Goal: Transaction & Acquisition: Purchase product/service

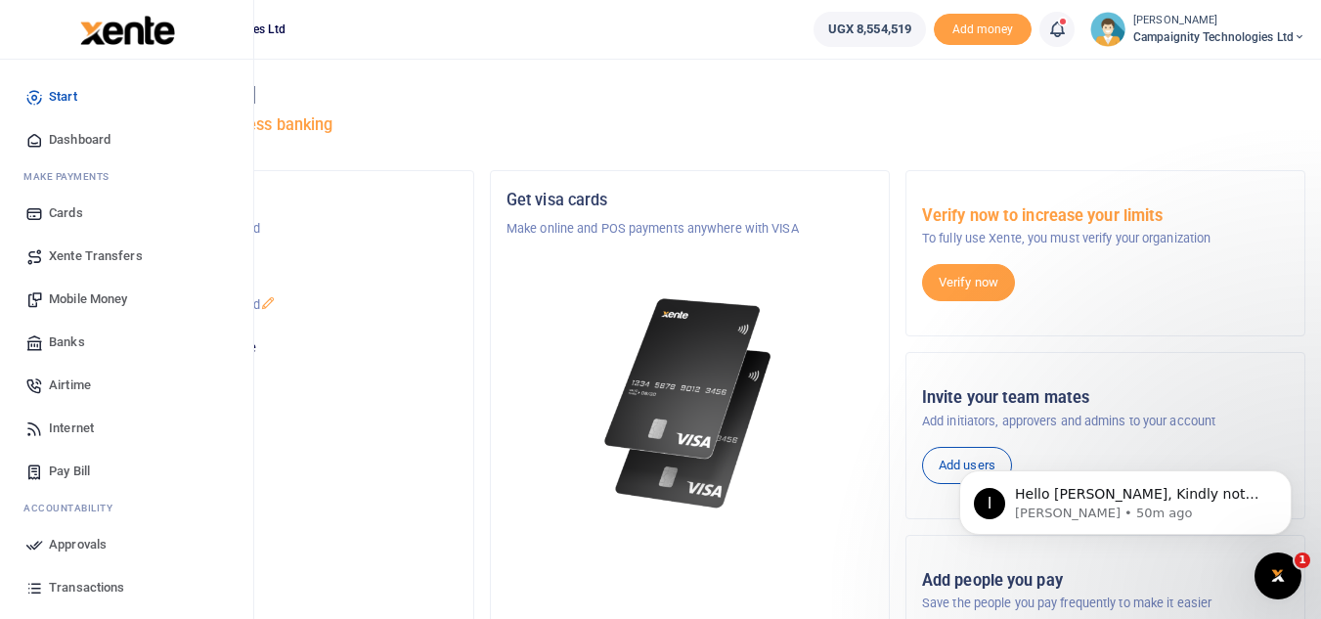
click at [111, 590] on span "Transactions" at bounding box center [86, 588] width 75 height 20
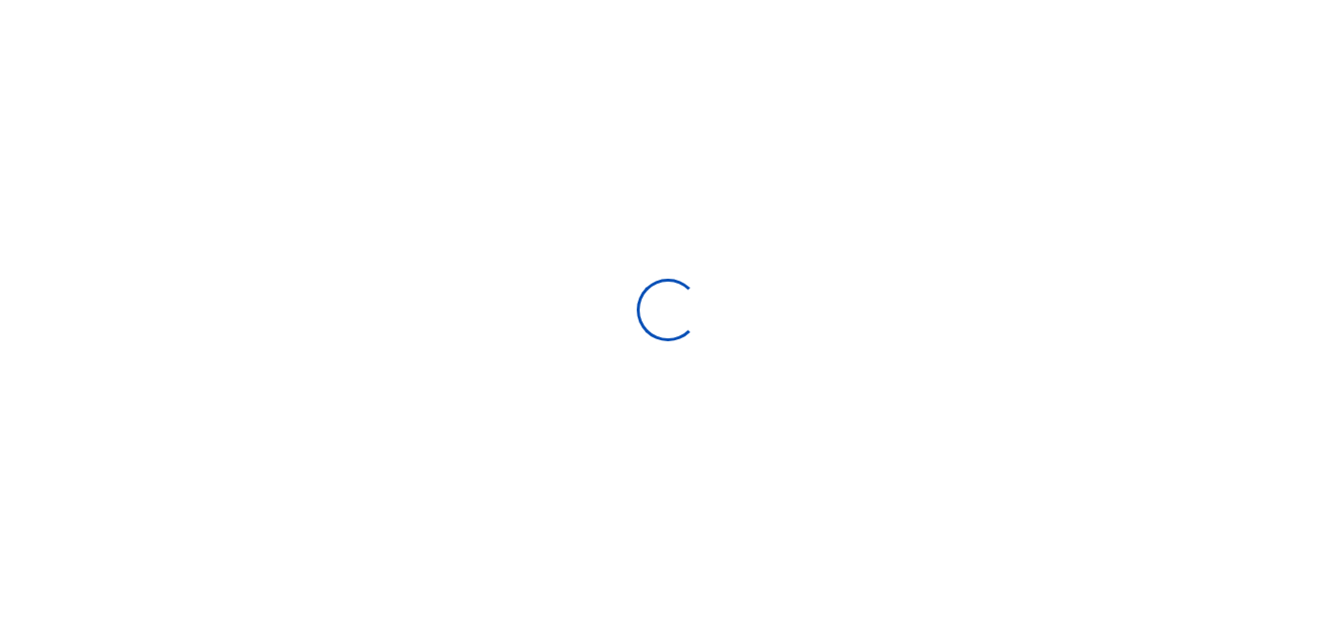
select select
type input "09/01/2025 - 09/30/2025"
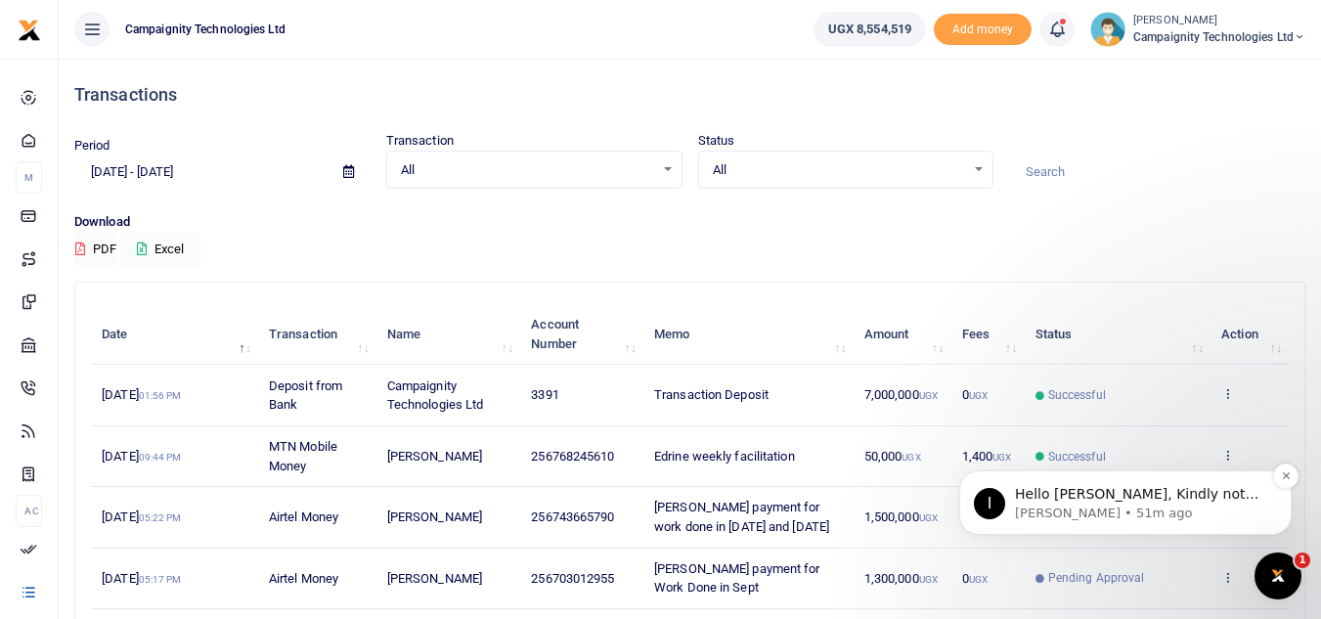
click at [1110, 508] on p "Ibrahim • 51m ago" at bounding box center [1141, 514] width 252 height 18
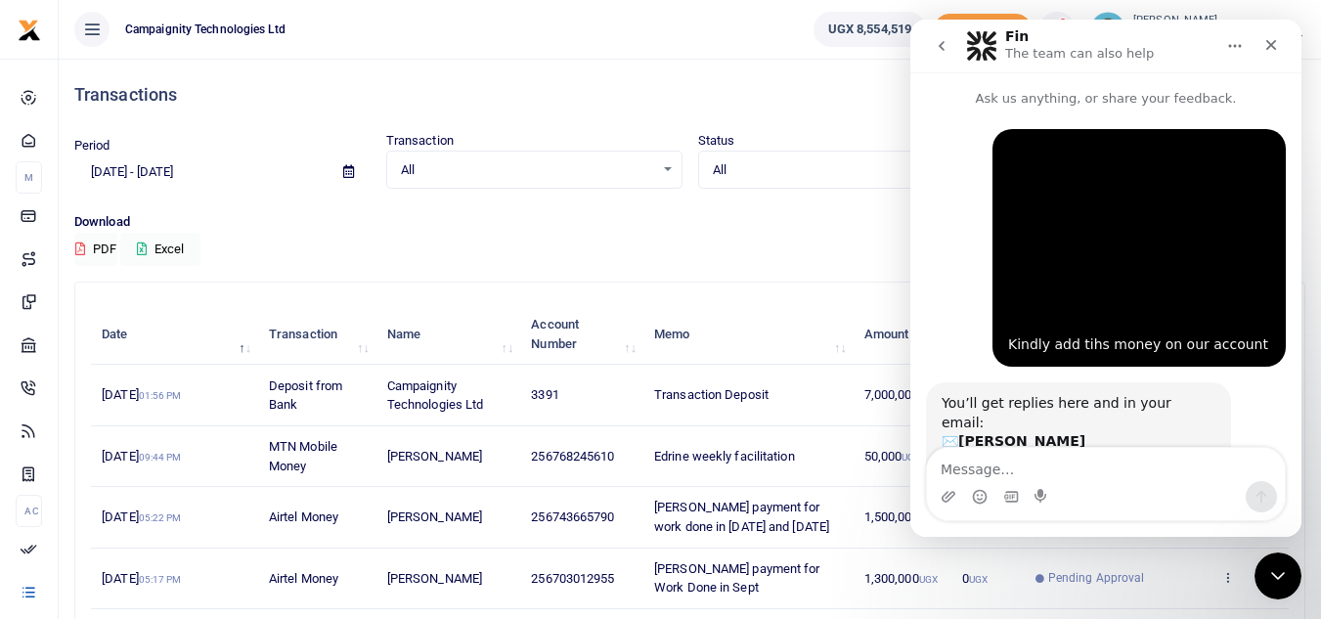
scroll to position [46, 0]
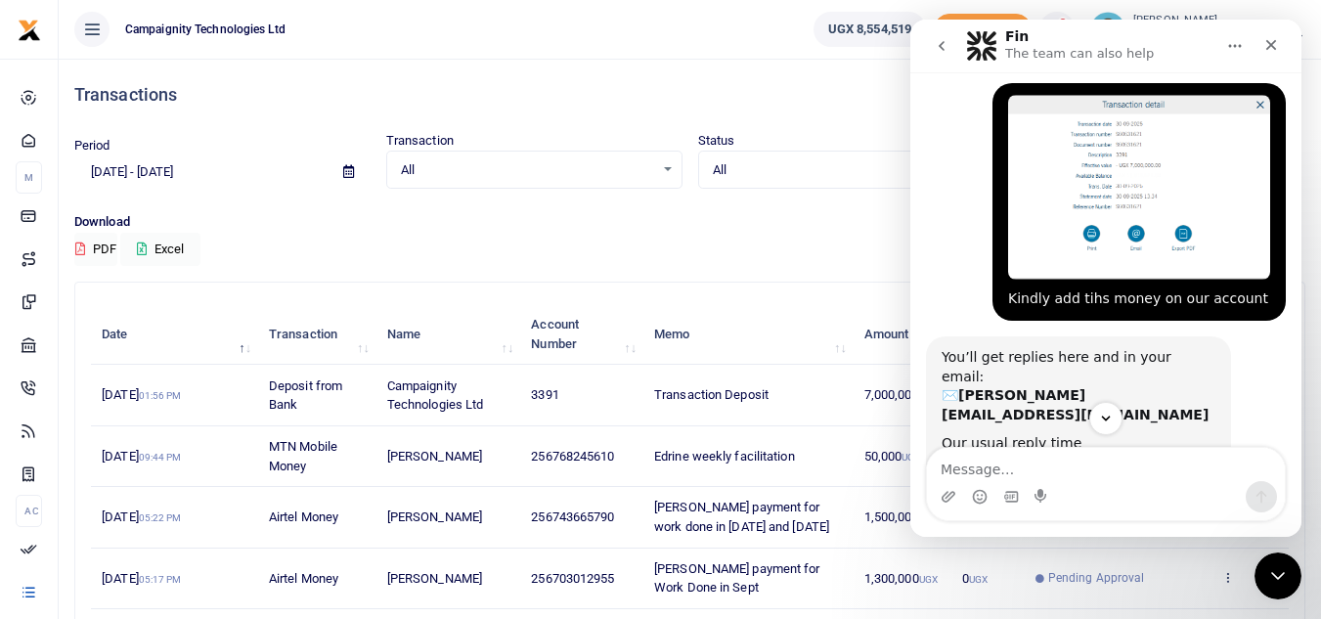
click at [1035, 469] on textarea "Message…" at bounding box center [1106, 464] width 358 height 33
type textarea "Okay"
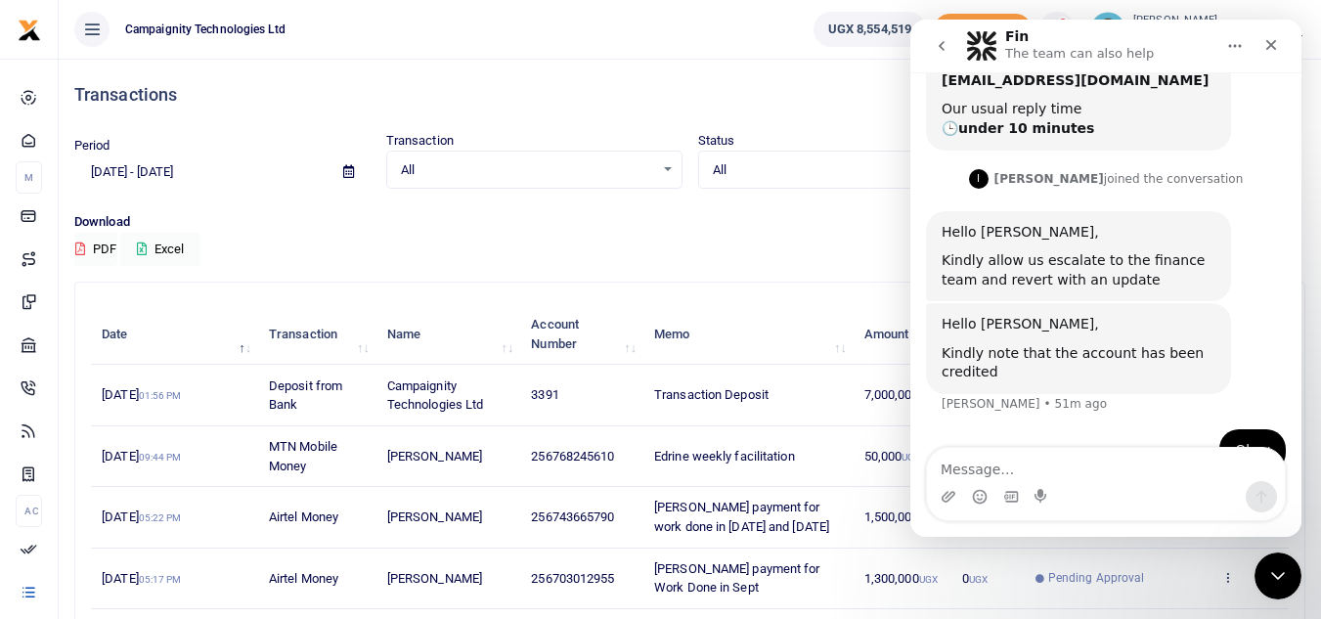
scroll to position [390, 0]
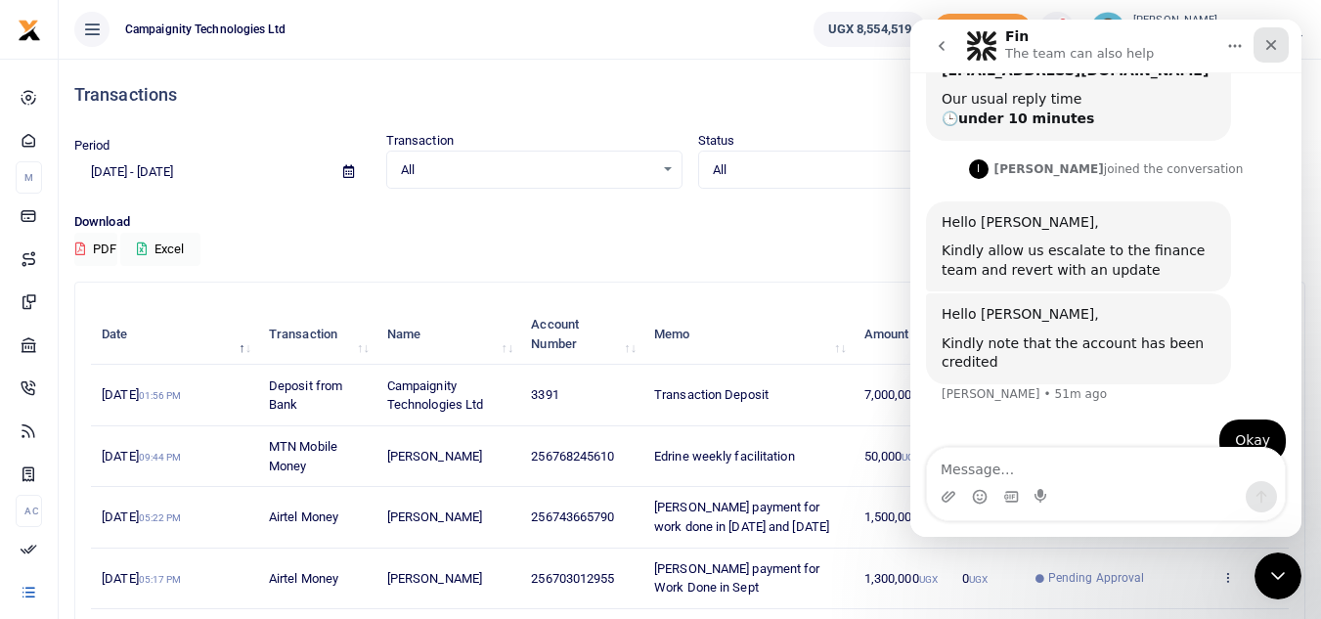
click at [1274, 38] on icon "Close" at bounding box center [1272, 45] width 16 height 16
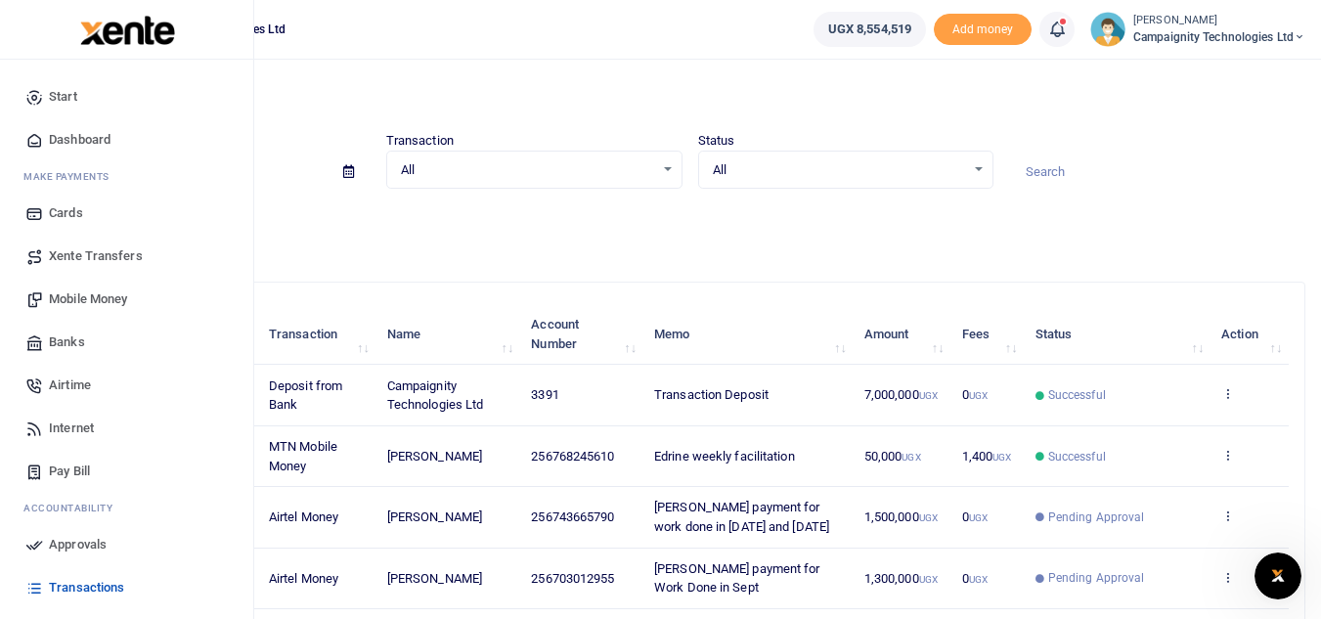
click at [93, 538] on span "Approvals" at bounding box center [78, 545] width 58 height 20
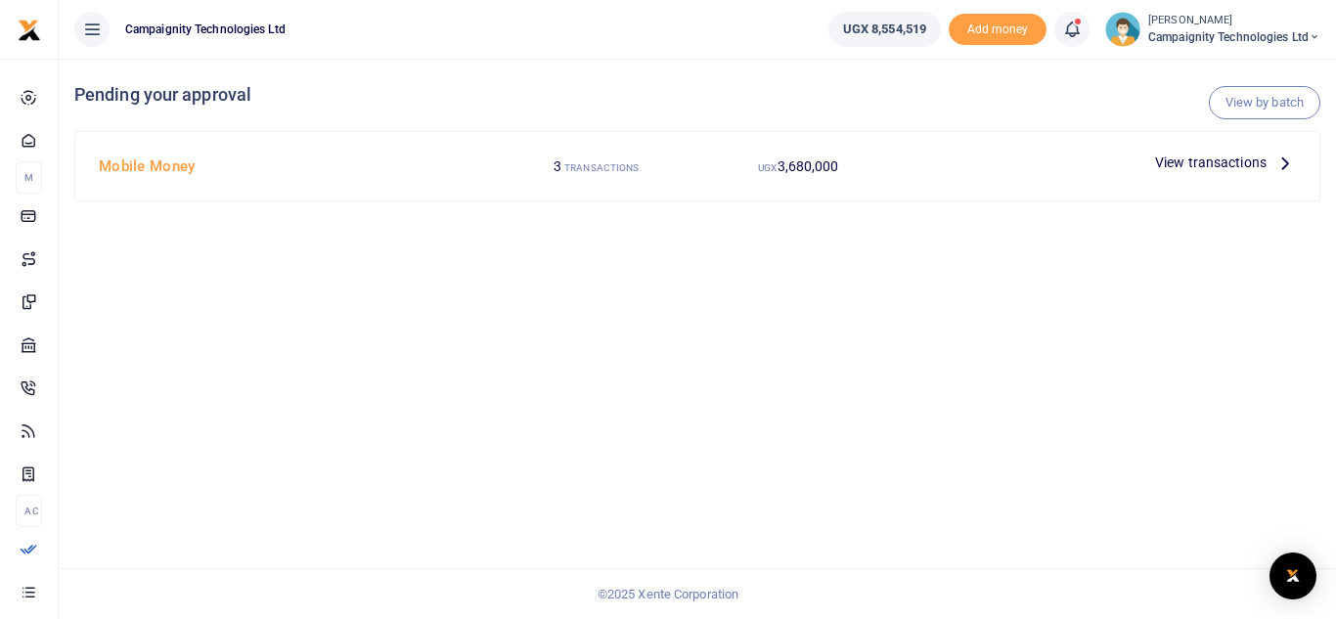
click at [1227, 163] on span "View transactions" at bounding box center [1210, 163] width 111 height 22
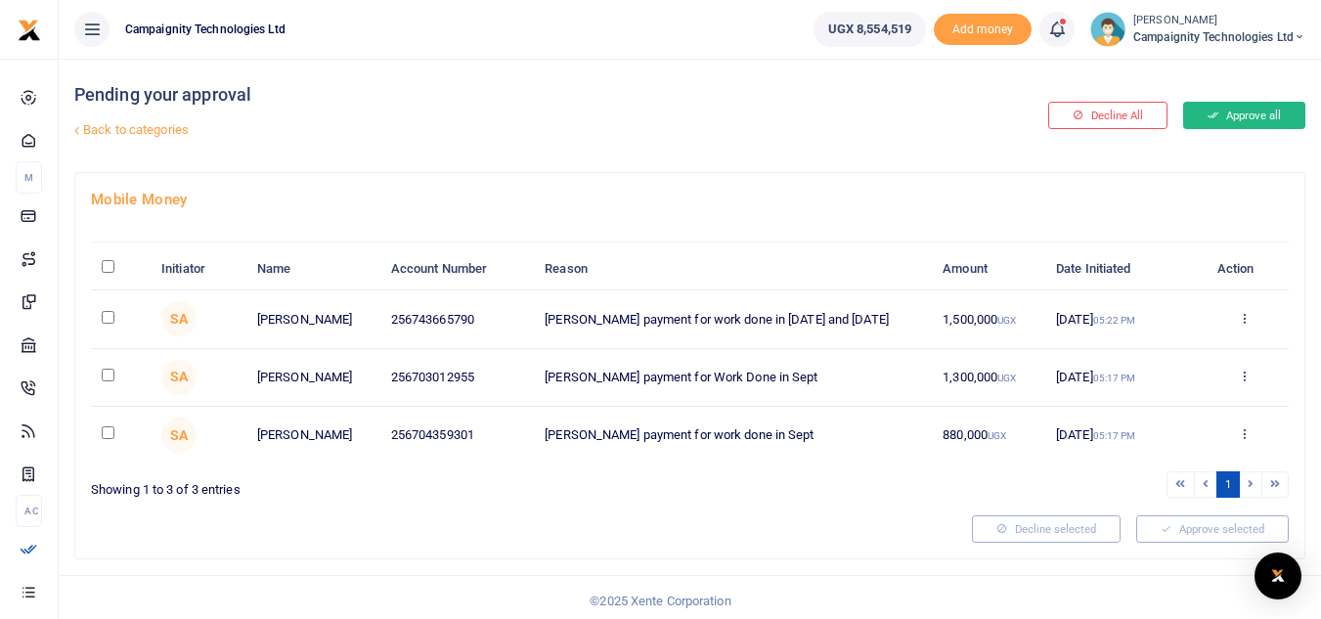
click at [1263, 110] on button "Approve all" at bounding box center [1244, 115] width 122 height 27
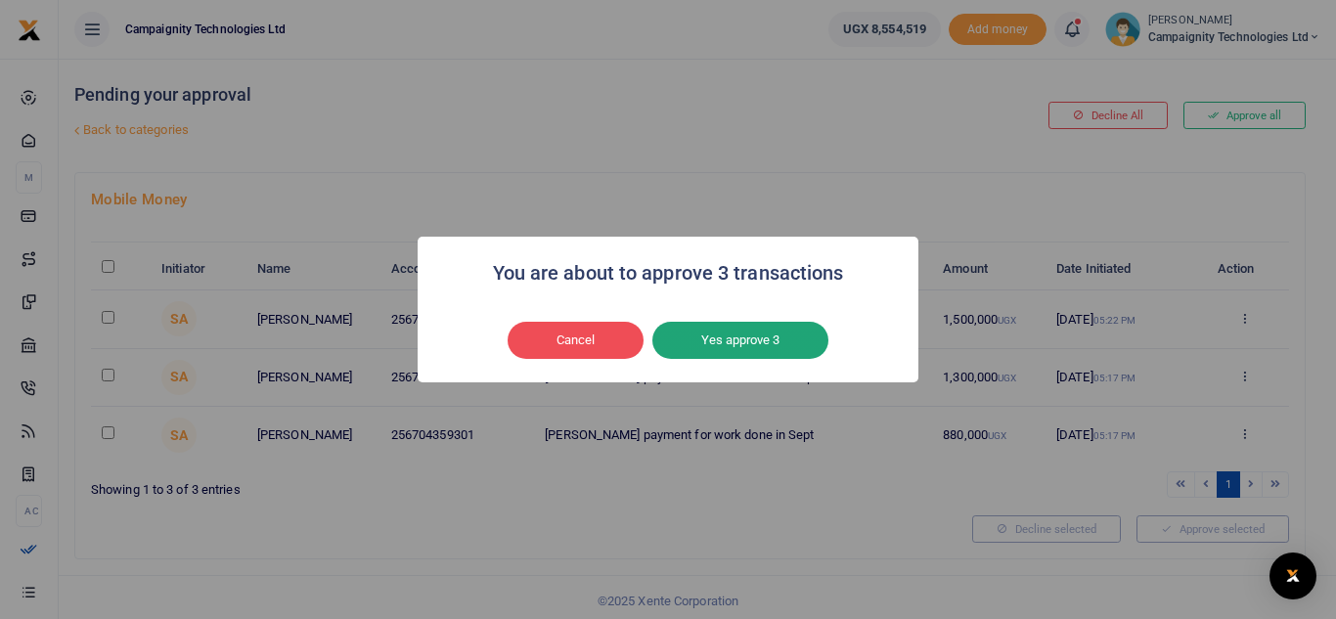
click at [738, 339] on button "Yes approve 3" at bounding box center [740, 340] width 176 height 37
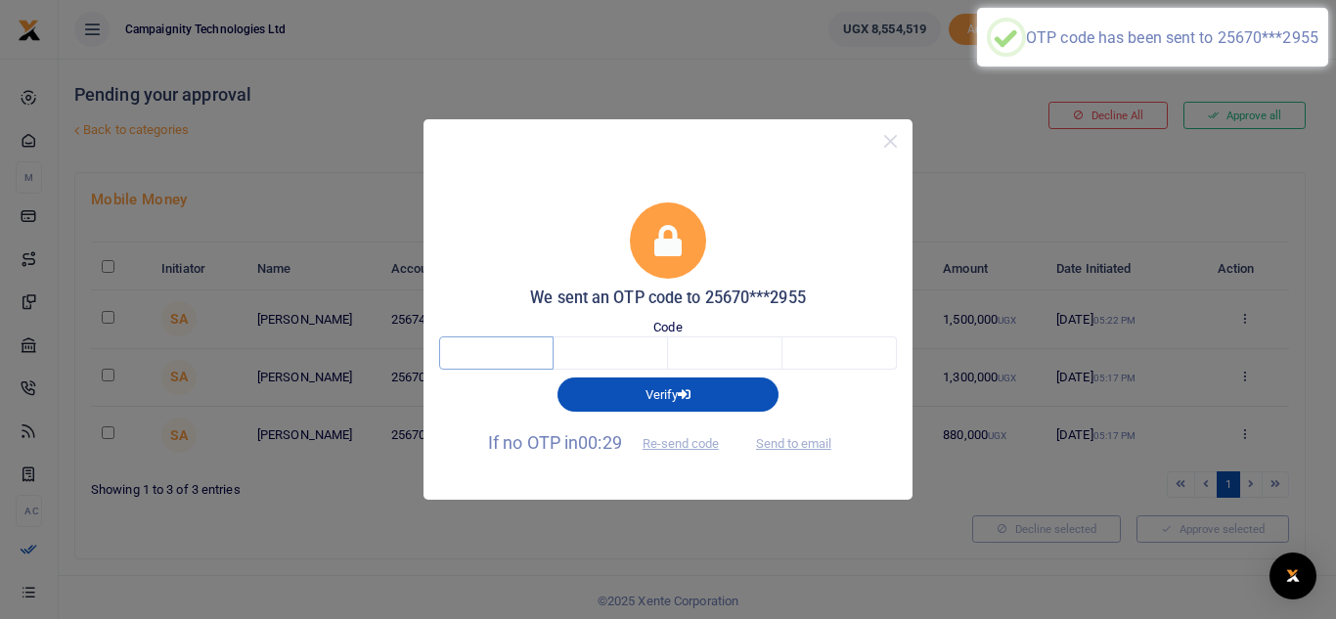
click at [546, 352] on input "text" at bounding box center [496, 352] width 114 height 33
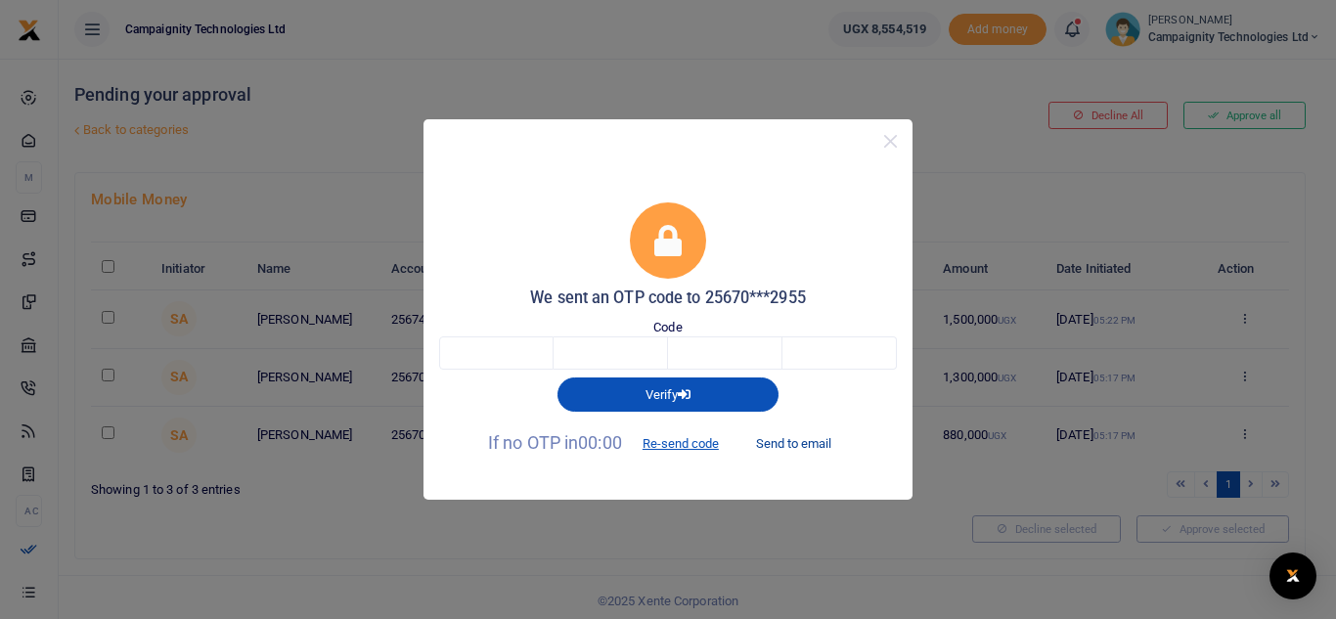
click at [787, 443] on button "Send to email" at bounding box center [793, 443] width 109 height 33
click at [520, 359] on input "text" at bounding box center [496, 352] width 114 height 33
paste input "8"
type input "8"
type input "0"
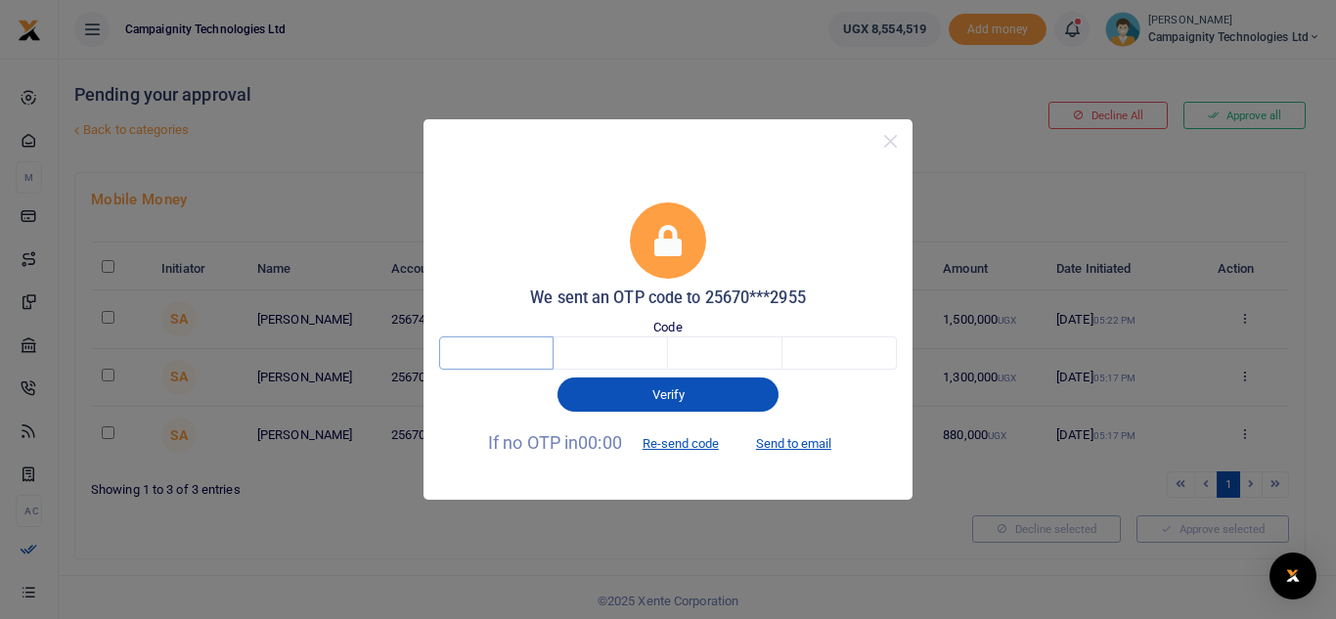
type input "8"
type input "2"
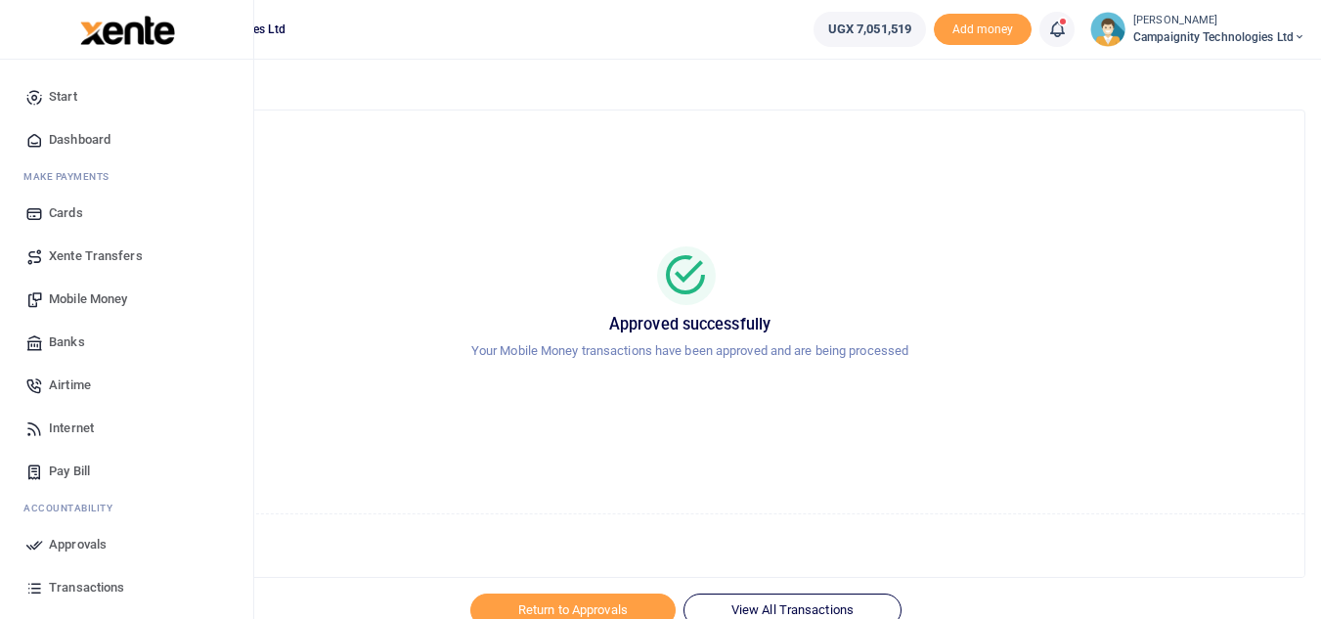
click at [84, 294] on span "Mobile Money" at bounding box center [88, 299] width 78 height 20
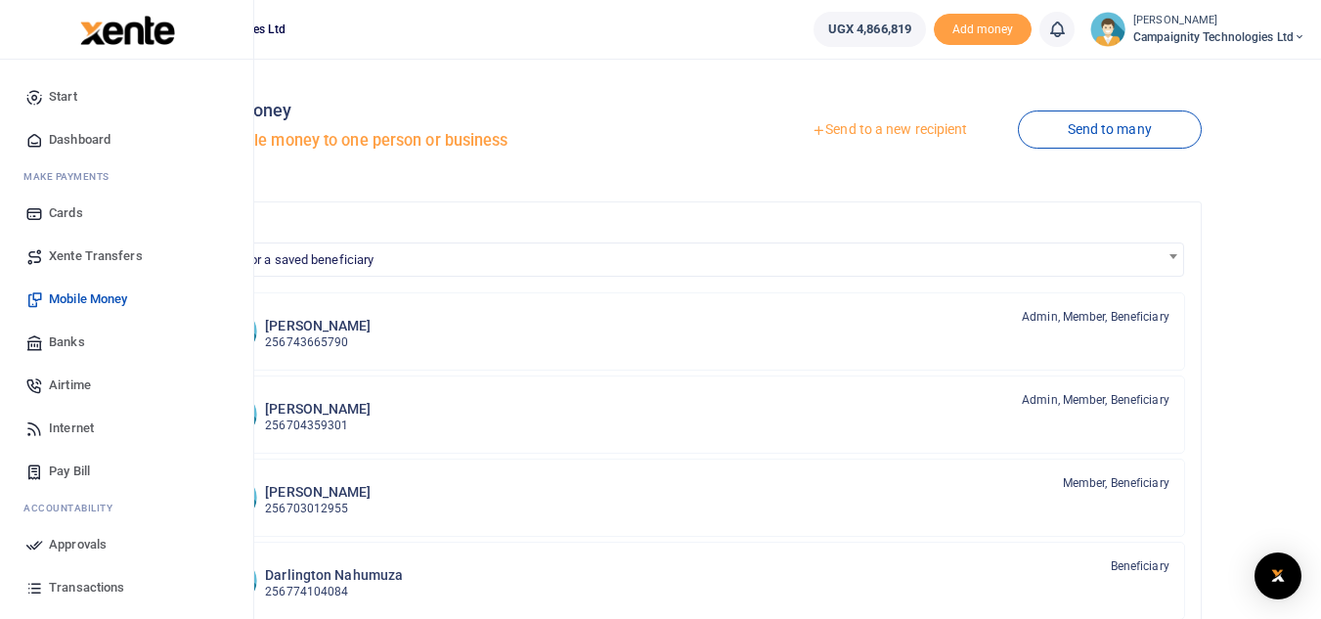
click at [91, 549] on span "Approvals" at bounding box center [78, 545] width 58 height 20
click at [91, 585] on span "Transactions" at bounding box center [86, 588] width 75 height 20
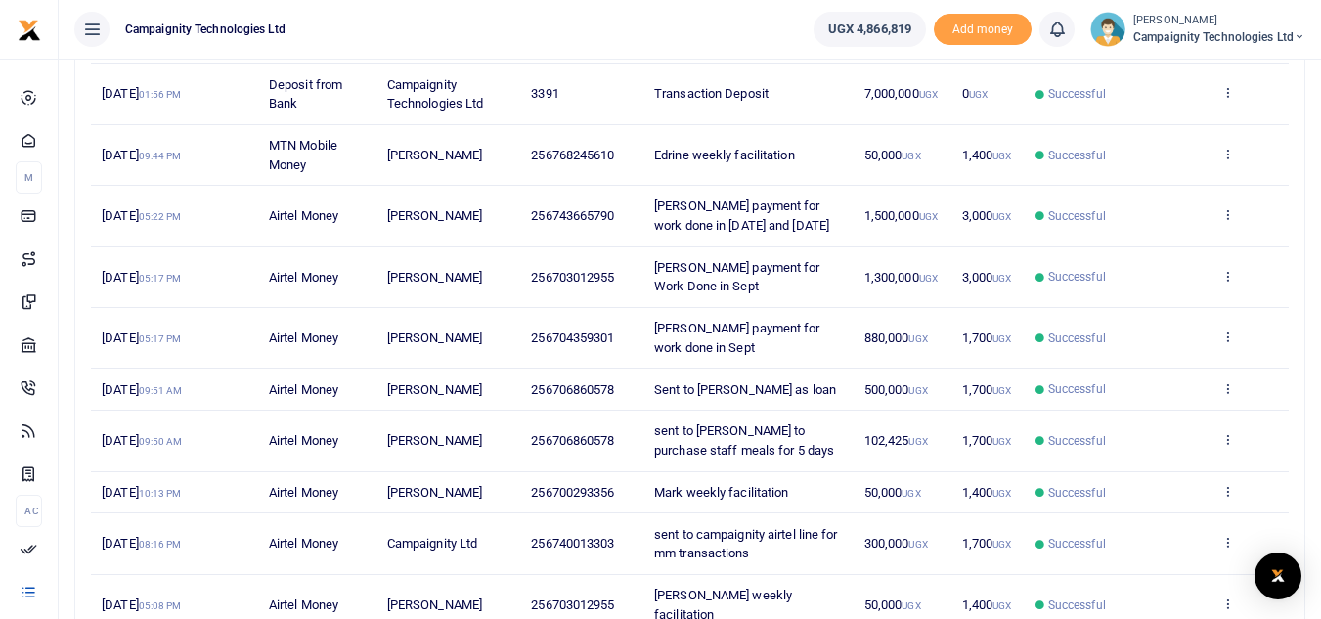
scroll to position [416, 0]
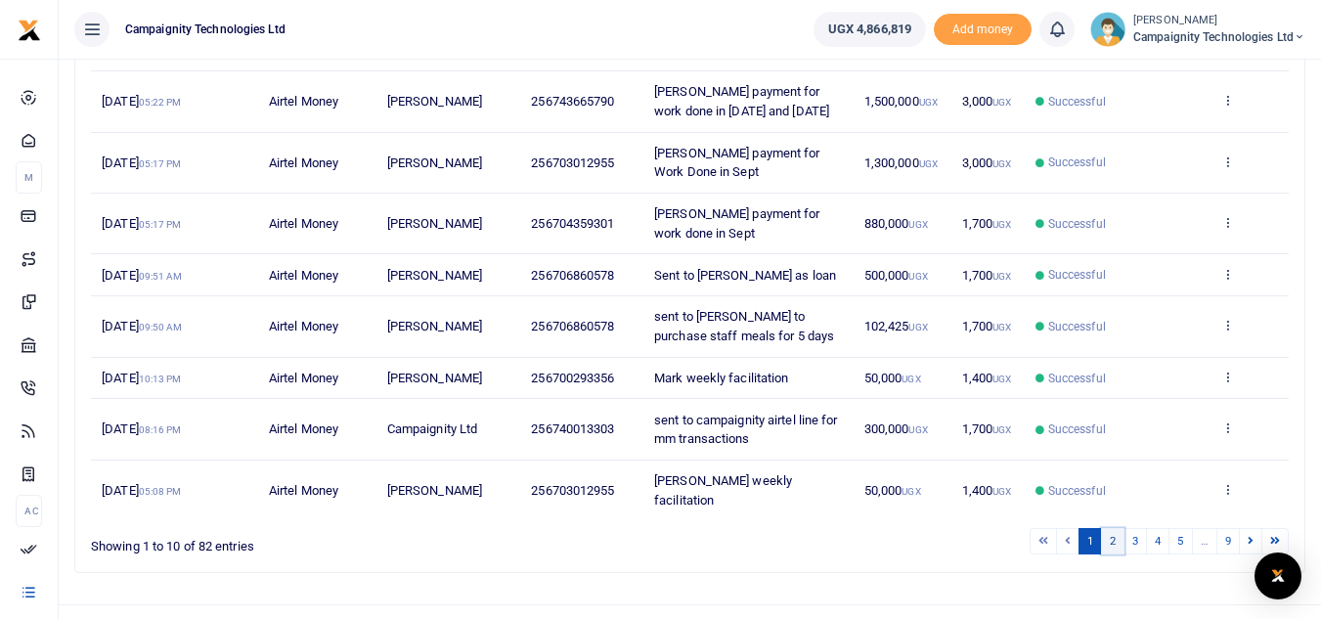
click at [1115, 529] on link "2" at bounding box center [1112, 541] width 23 height 26
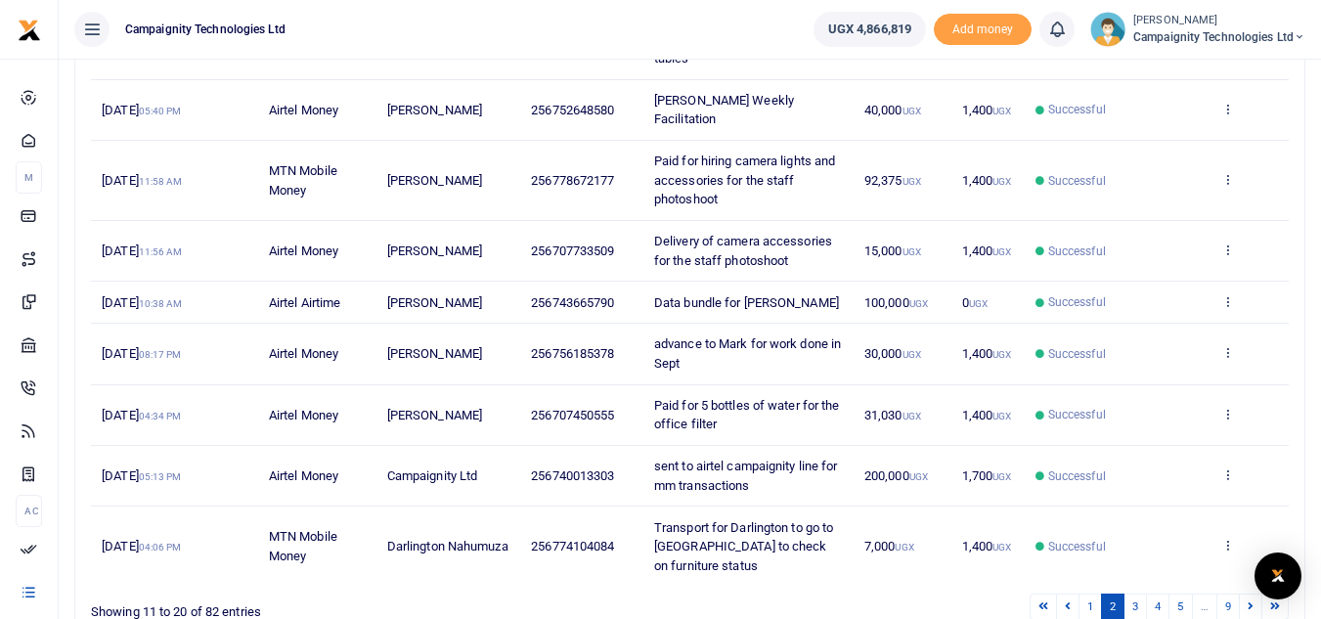
scroll to position [490, 0]
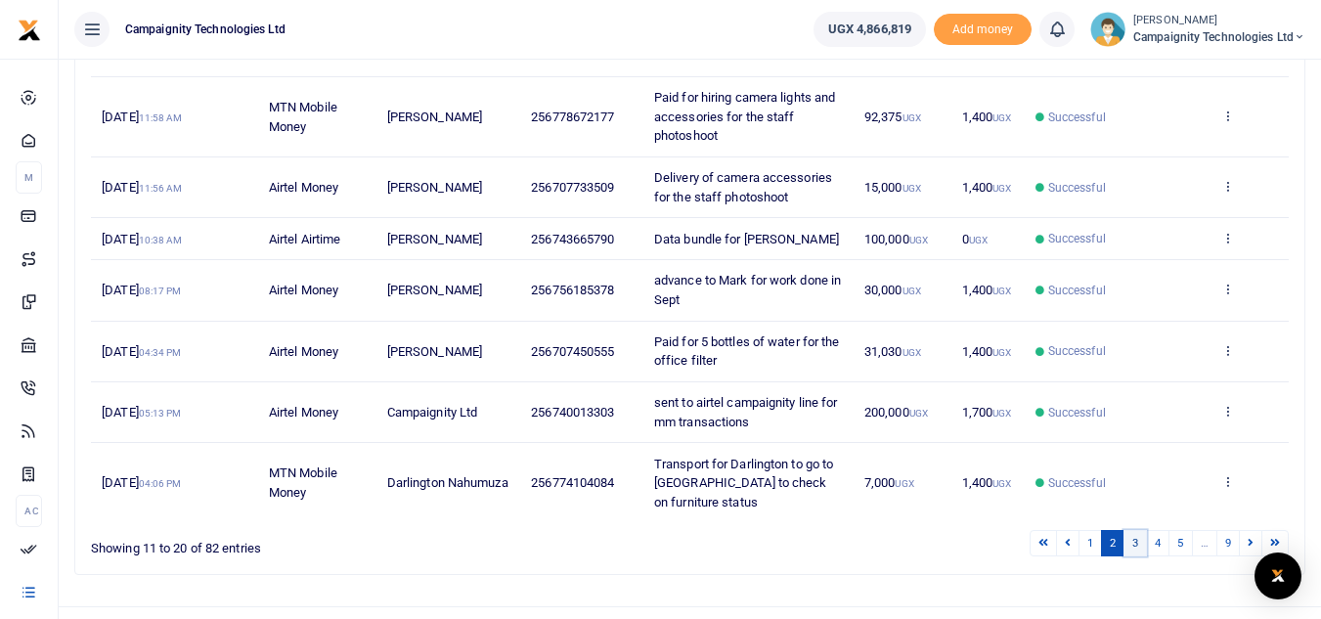
click at [1139, 530] on link "3" at bounding box center [1135, 543] width 23 height 26
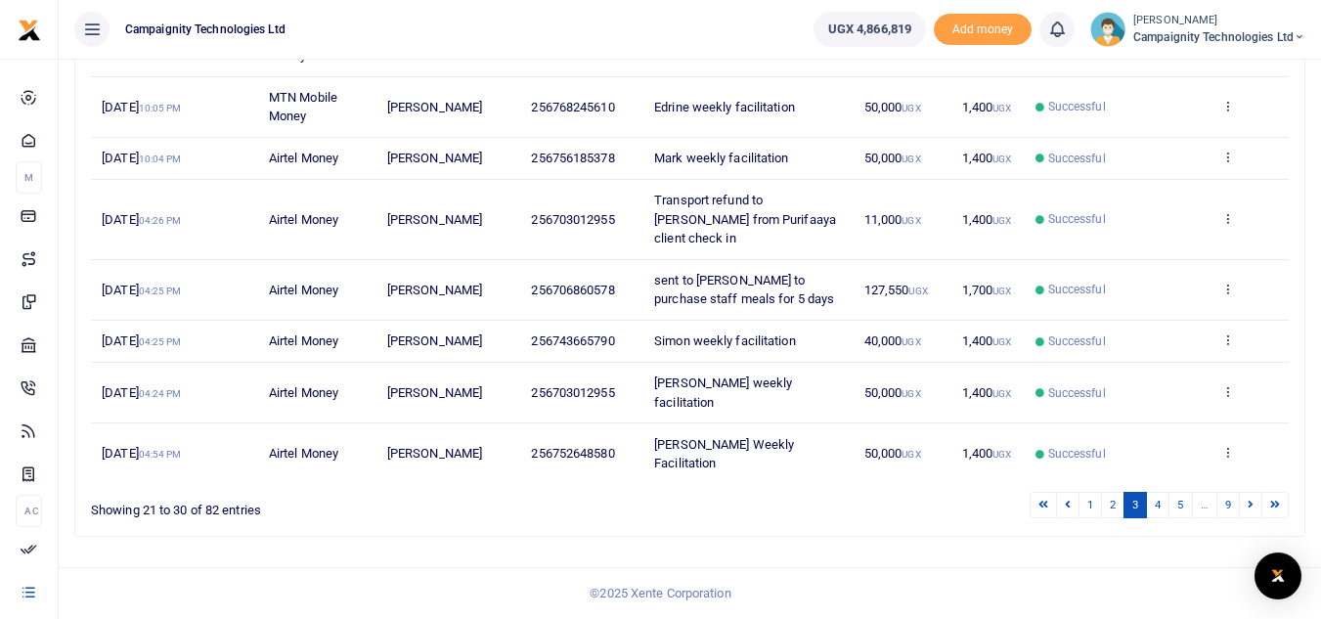
scroll to position [376, 0]
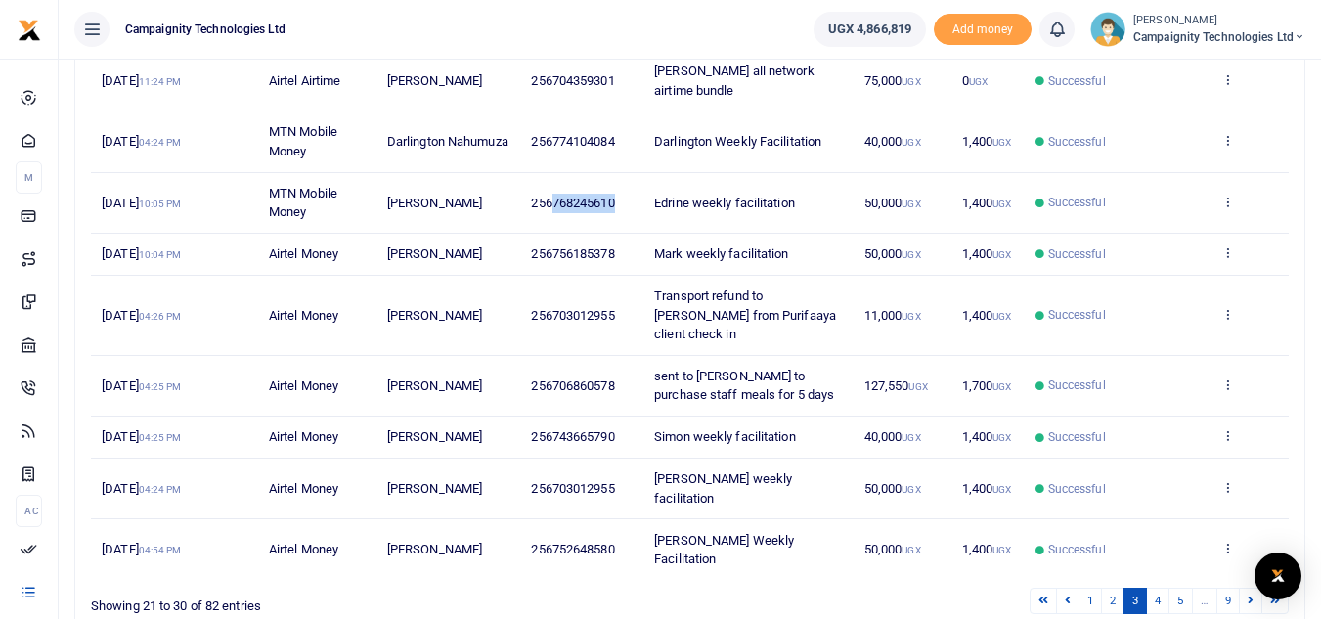
drag, startPoint x: 555, startPoint y: 167, endPoint x: 623, endPoint y: 177, distance: 69.2
click at [623, 177] on td "256768245610" at bounding box center [581, 203] width 123 height 61
copy span "768245610"
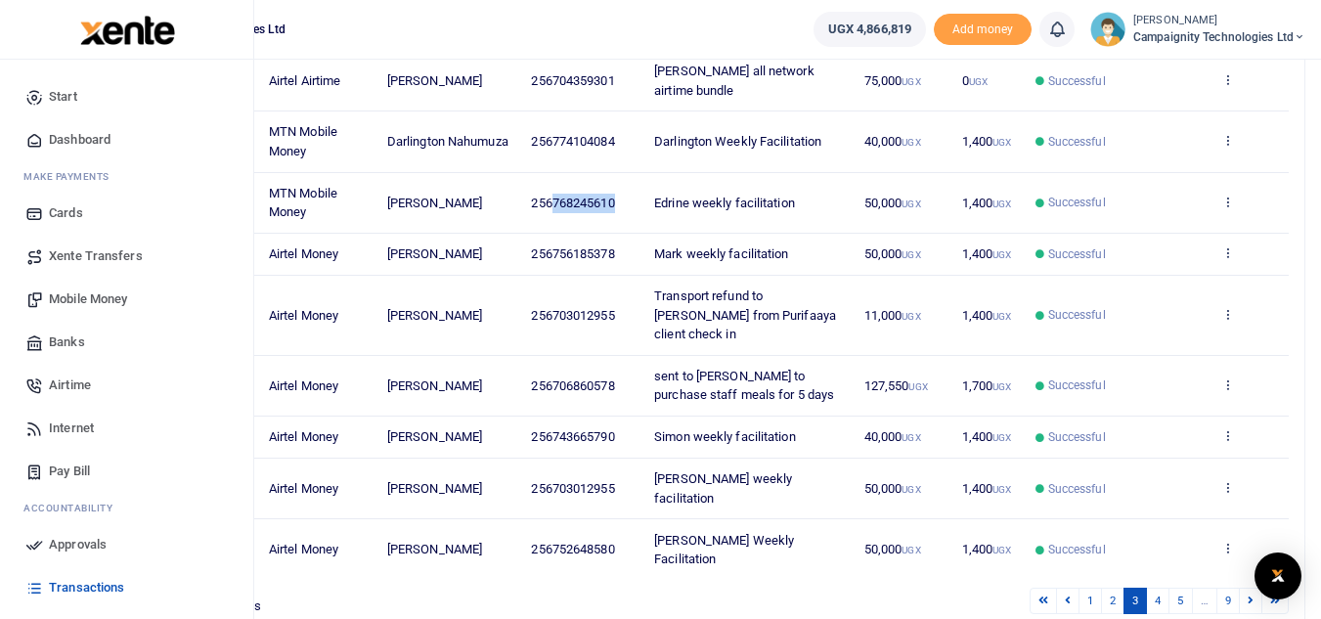
click at [111, 304] on span "Mobile Money" at bounding box center [88, 299] width 78 height 20
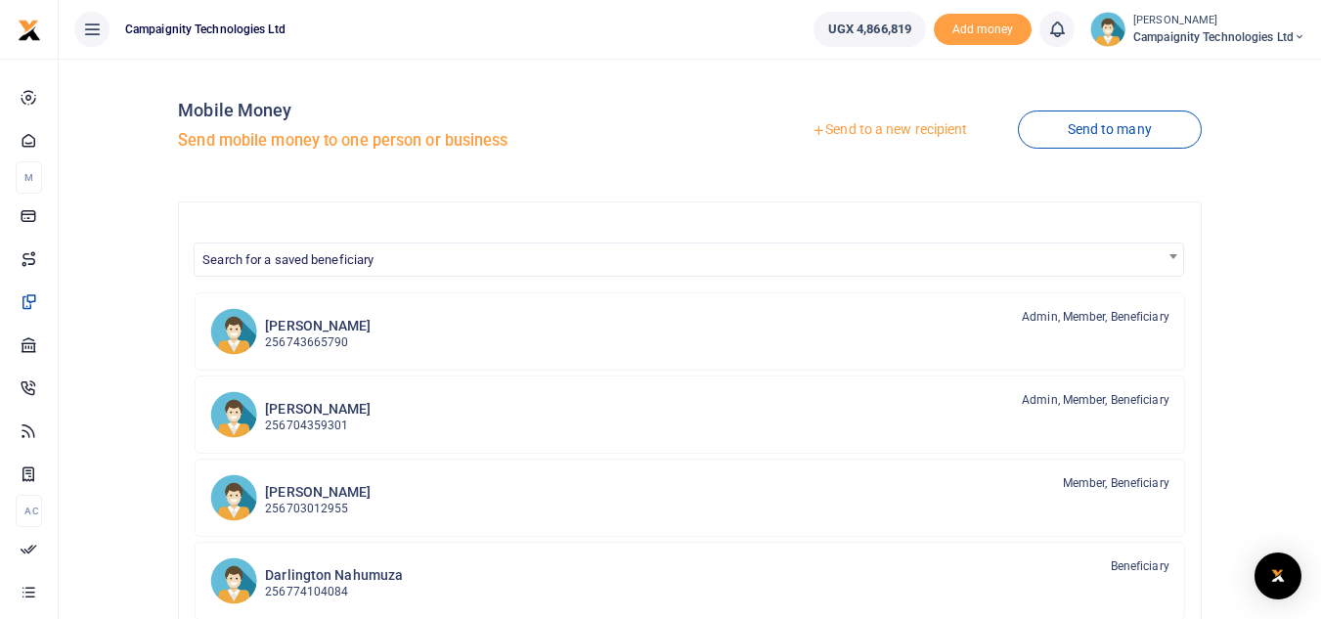
click at [855, 143] on link "Send to a new recipient" at bounding box center [889, 129] width 255 height 35
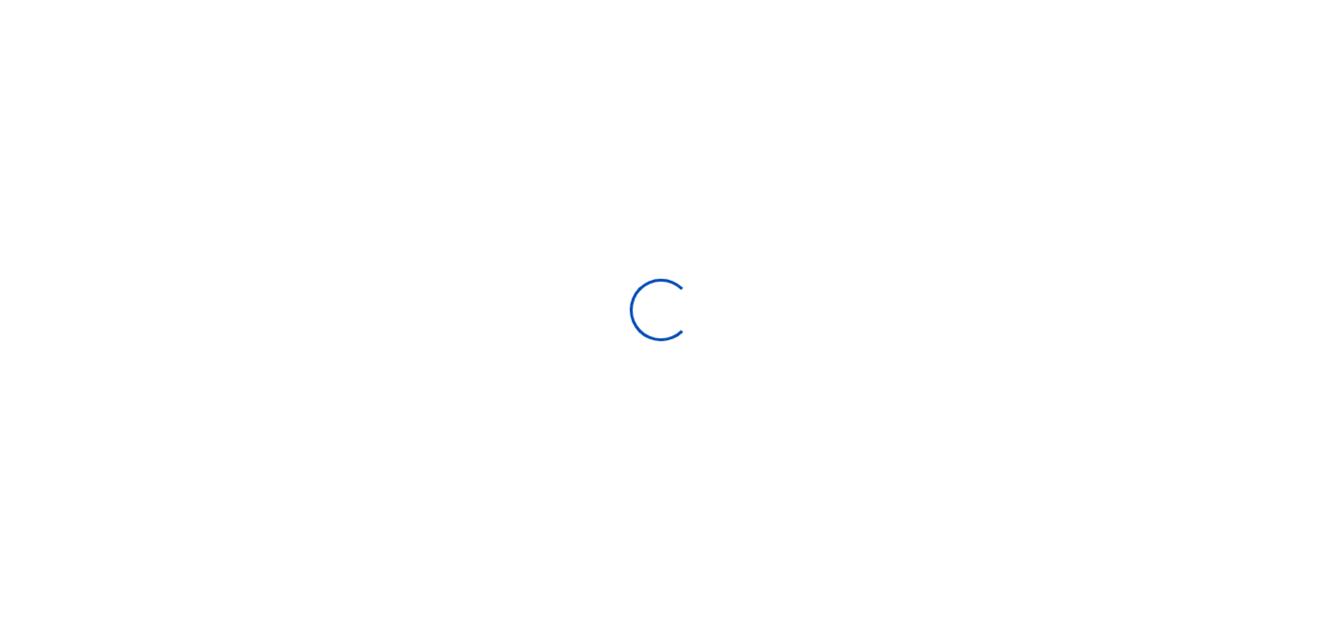
select select
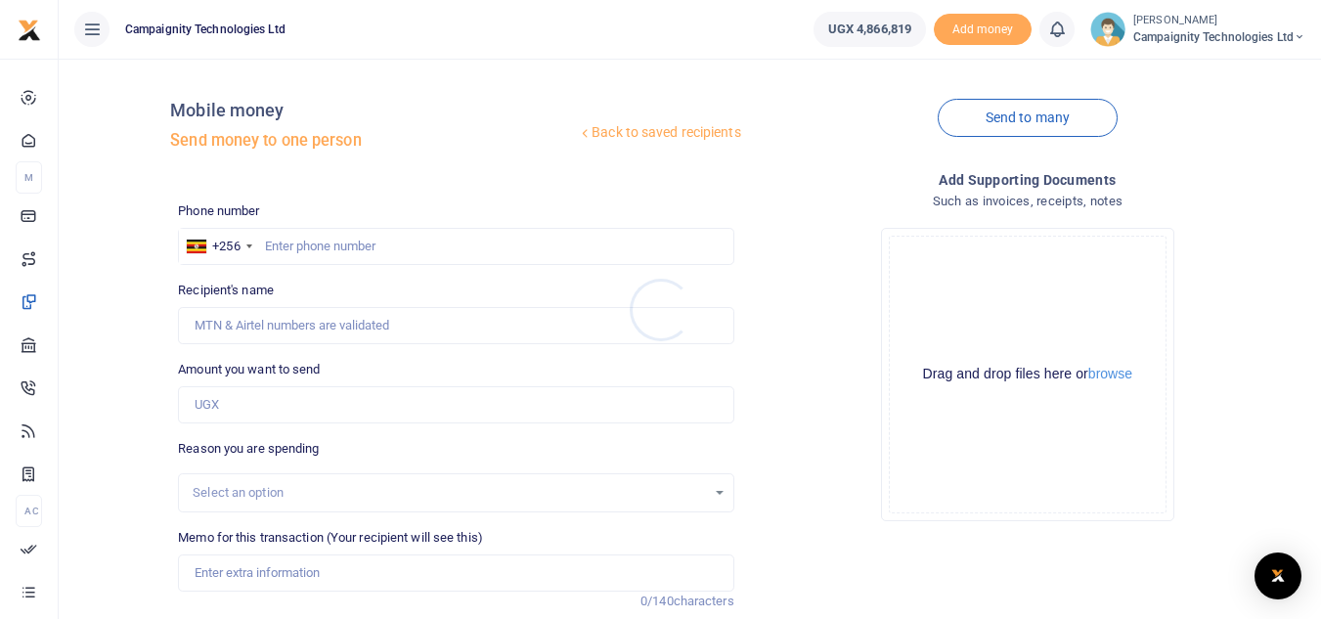
click at [422, 252] on div at bounding box center [660, 309] width 1321 height 619
click at [412, 249] on input "text" at bounding box center [455, 246] width 555 height 37
paste input "768245610"
type input "768245610"
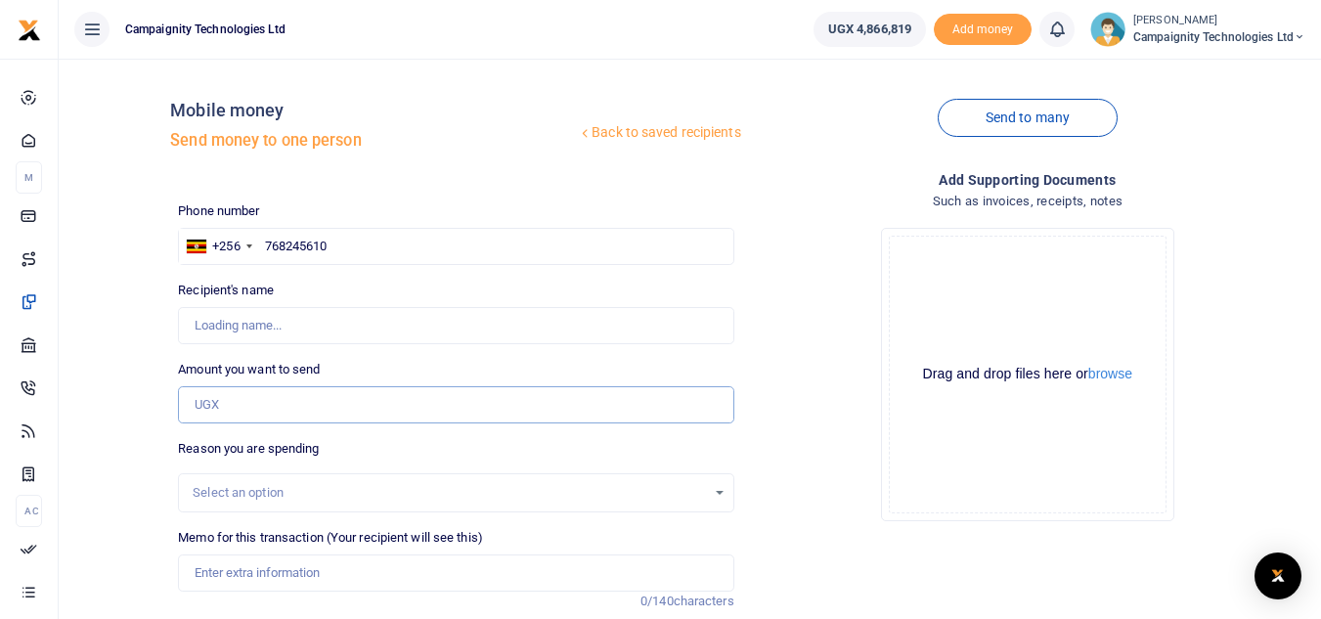
click at [271, 404] on input "Amount you want to send" at bounding box center [455, 404] width 555 height 37
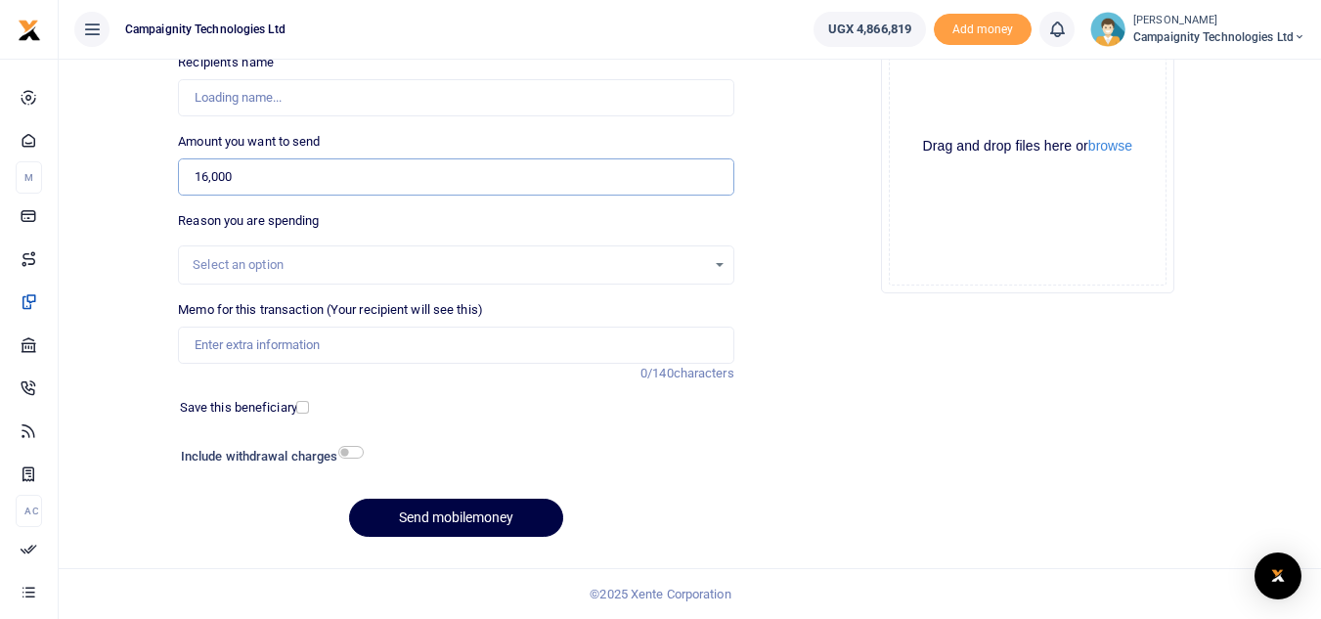
type input "16,000"
click at [461, 348] on input "Memo for this transaction (Your recipient will see this)" at bounding box center [455, 345] width 555 height 37
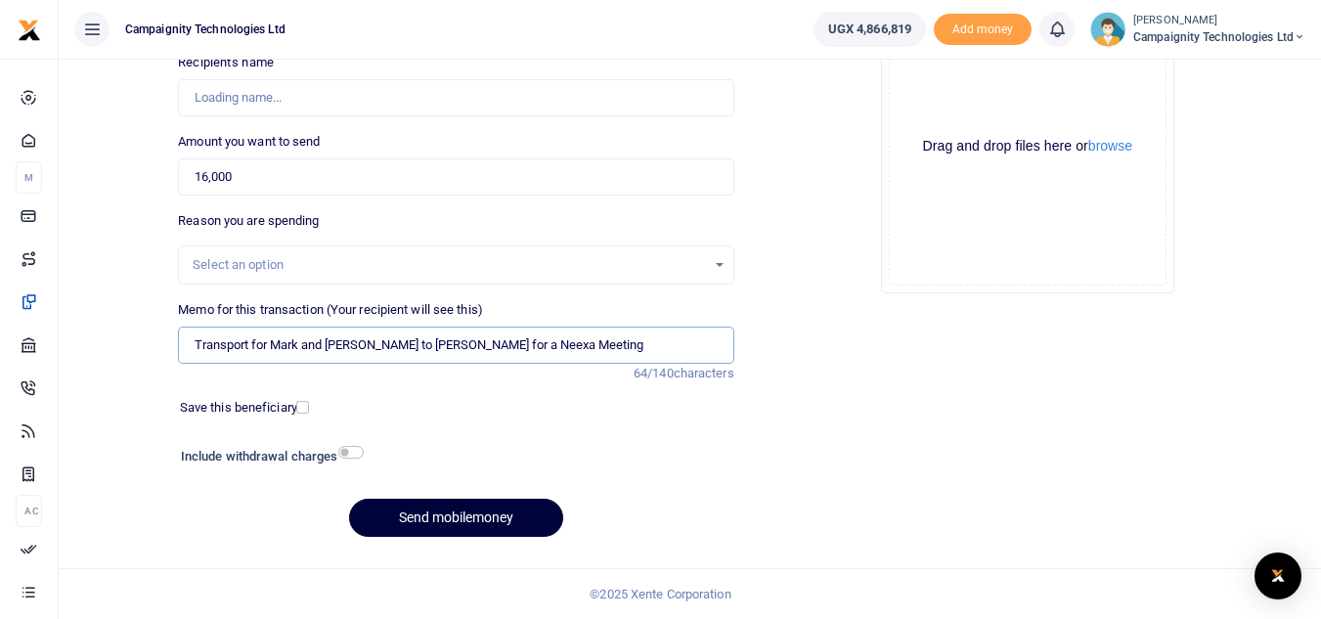
type input "Transport for Mark and Edrine to Skyz Naguru for a Neexa Meeting"
click at [510, 516] on button "Send mobilemoney" at bounding box center [456, 518] width 214 height 38
click at [365, 101] on input "Recipient's name" at bounding box center [455, 97] width 555 height 37
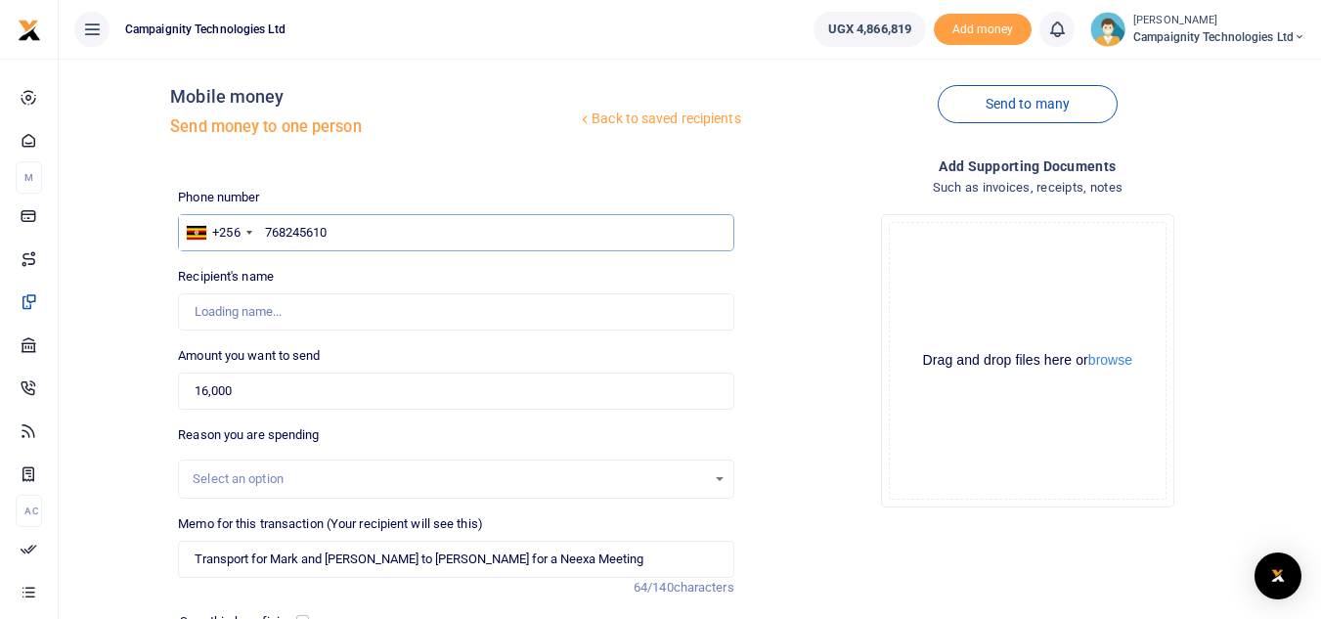
click at [369, 231] on input "768245610" at bounding box center [455, 232] width 555 height 37
click at [267, 229] on input "768245610" at bounding box center [455, 232] width 555 height 37
click at [378, 236] on input "768245610" at bounding box center [455, 232] width 555 height 37
type input "768245610"
type input "Edrine Tasiwuka"
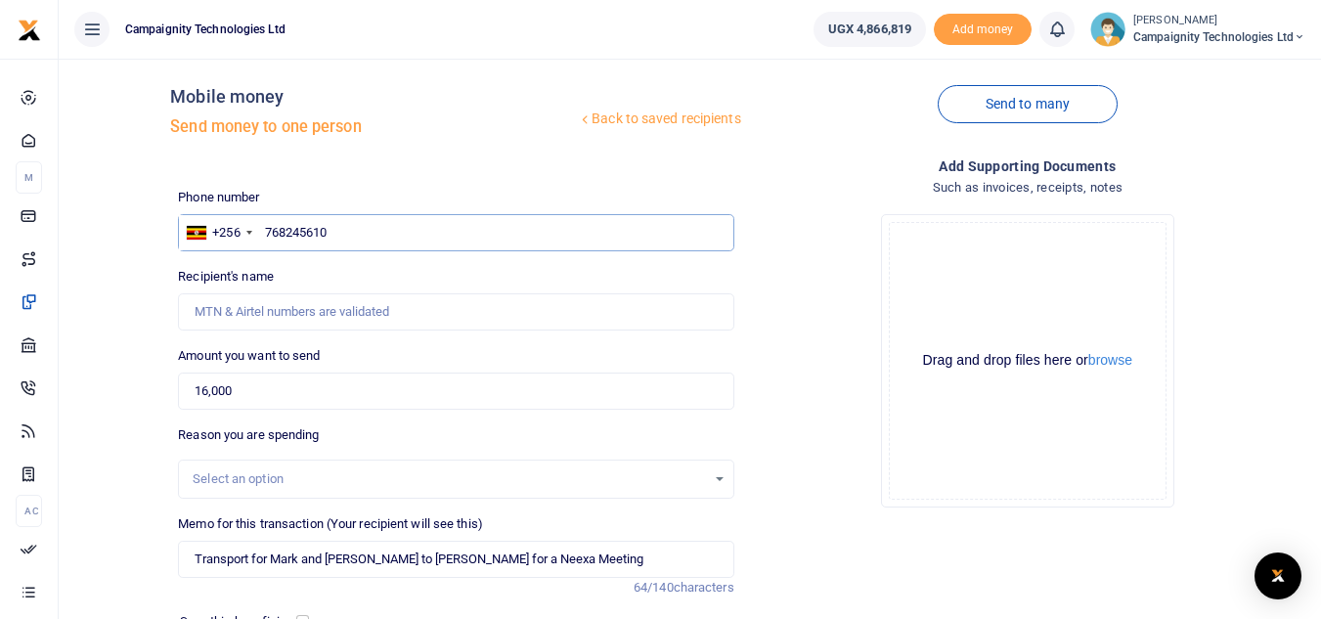
type input "Edrine Tasiwuka"
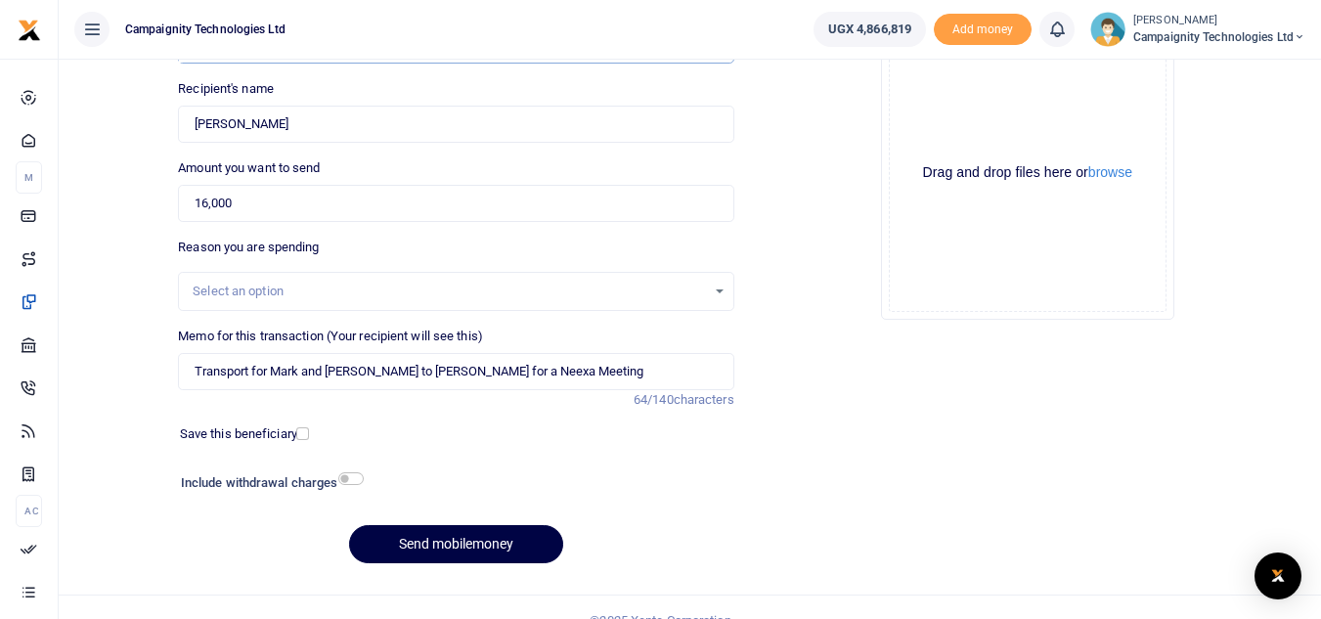
scroll to position [228, 0]
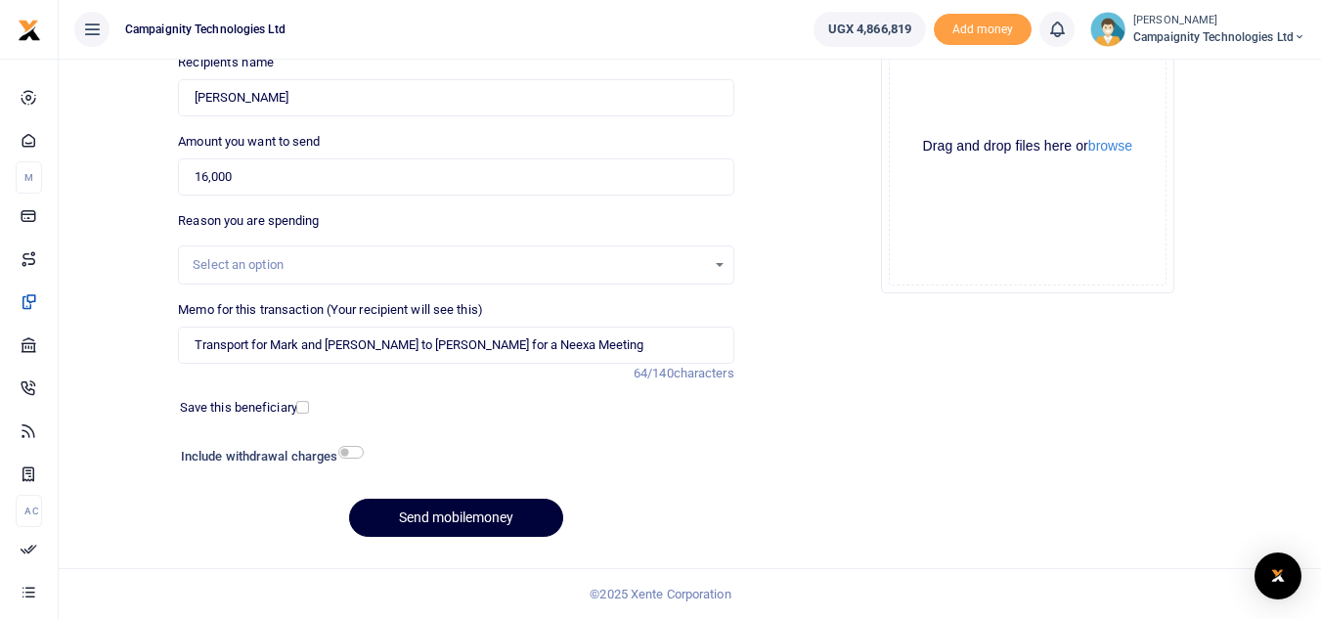
click at [509, 507] on button "Send mobilemoney" at bounding box center [456, 518] width 214 height 38
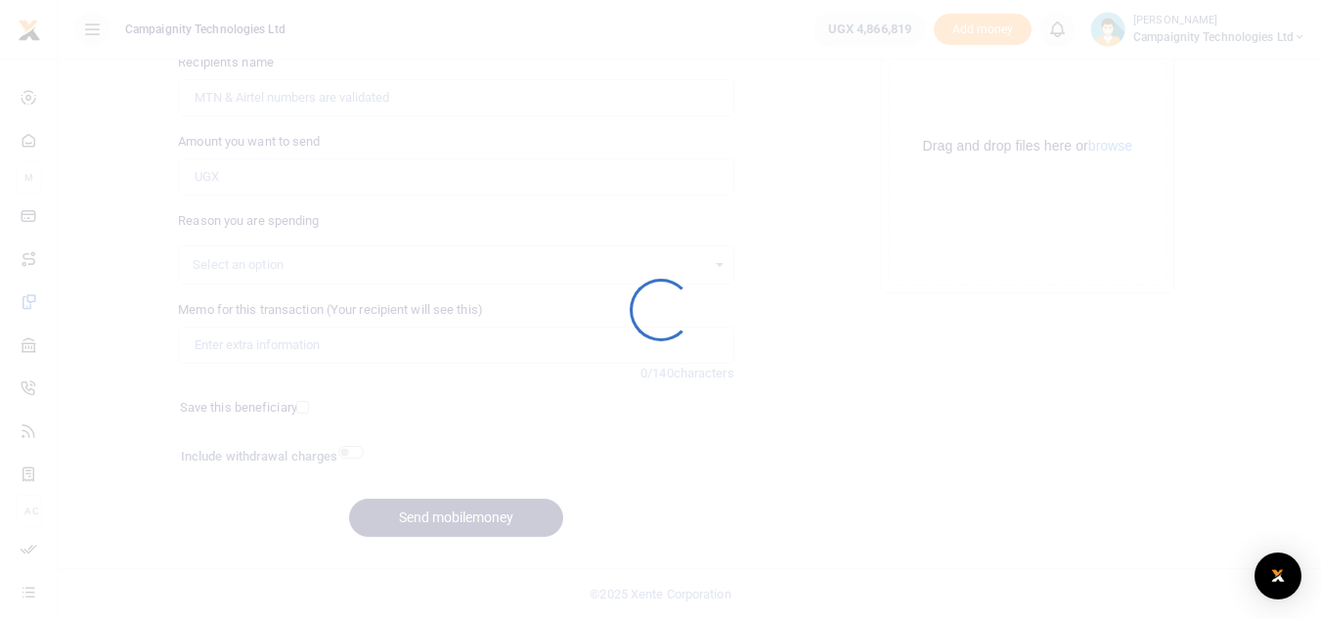
scroll to position [228, 0]
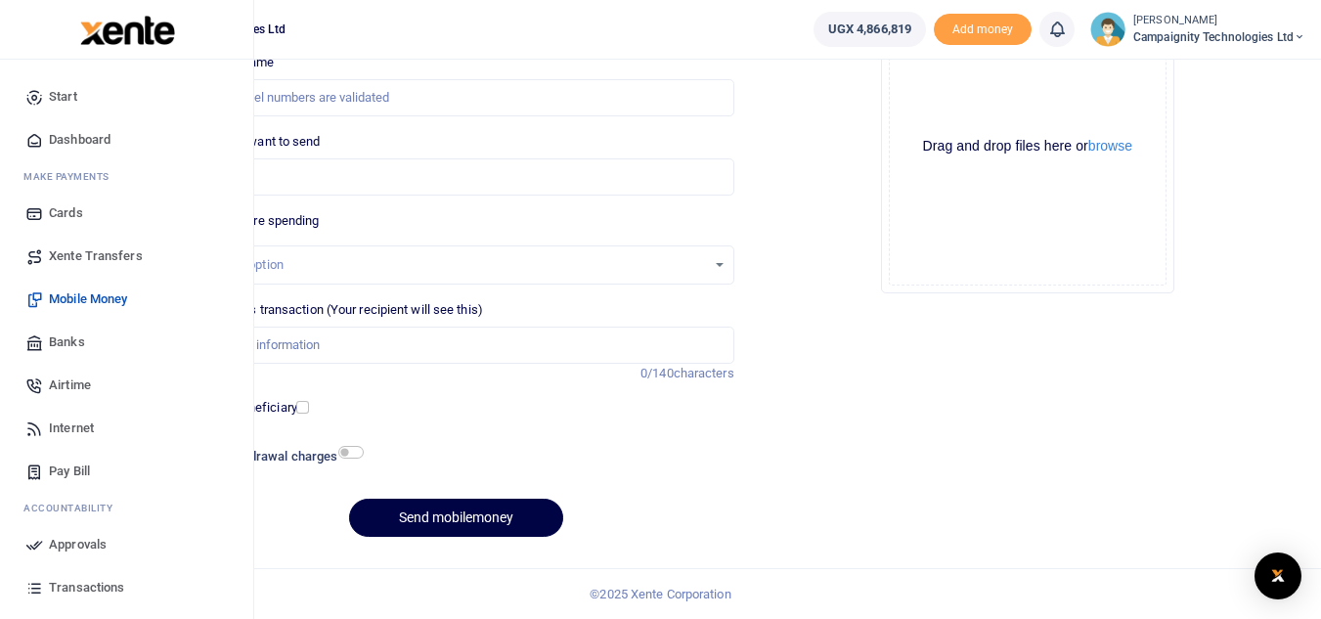
click at [74, 545] on span "Approvals" at bounding box center [78, 545] width 58 height 20
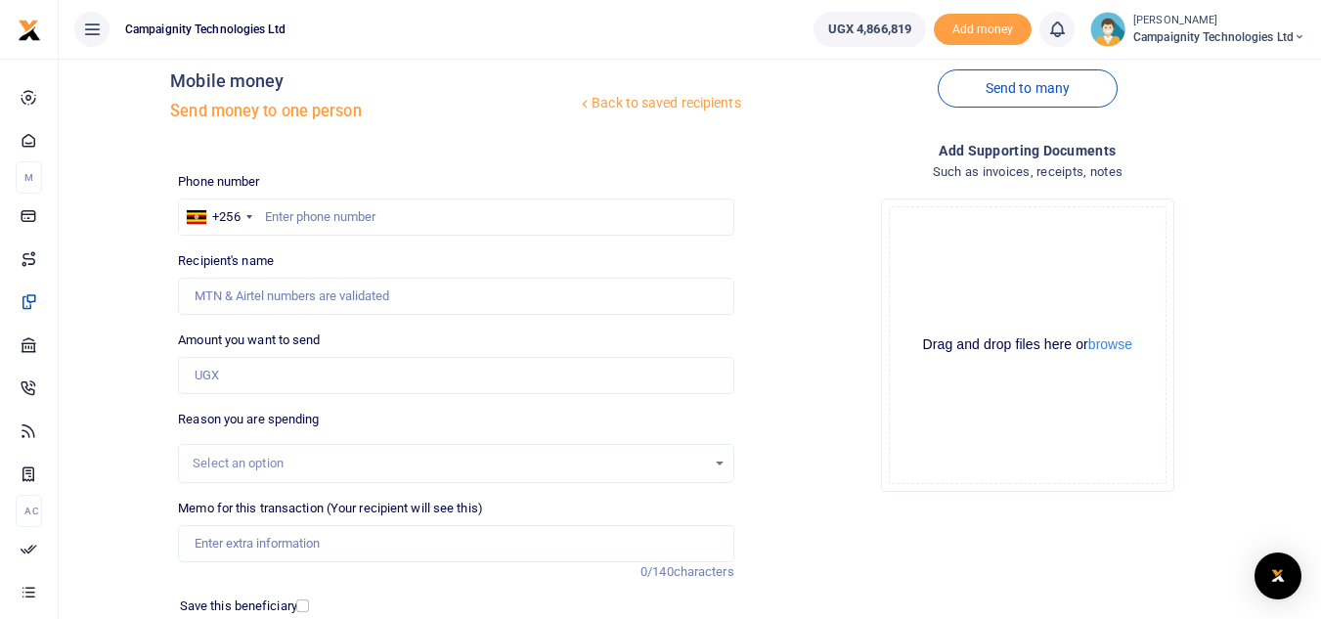
scroll to position [0, 0]
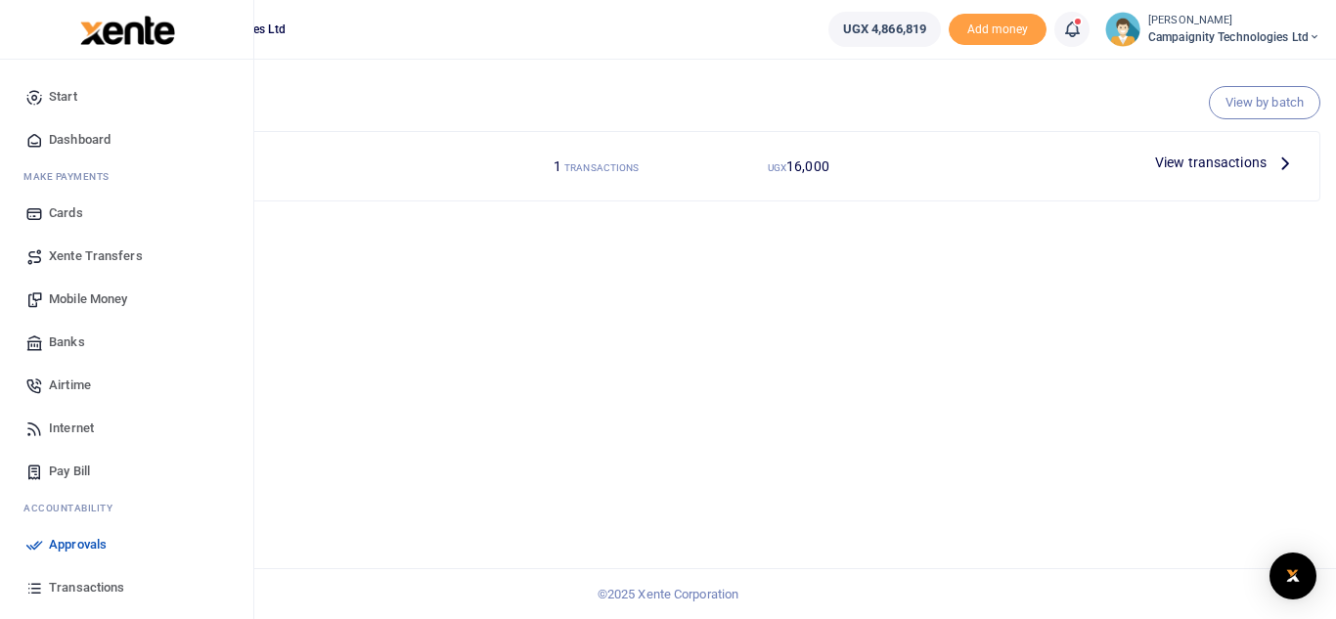
click at [102, 543] on span "Approvals" at bounding box center [78, 545] width 58 height 20
click at [106, 303] on span "Mobile Money" at bounding box center [88, 299] width 78 height 20
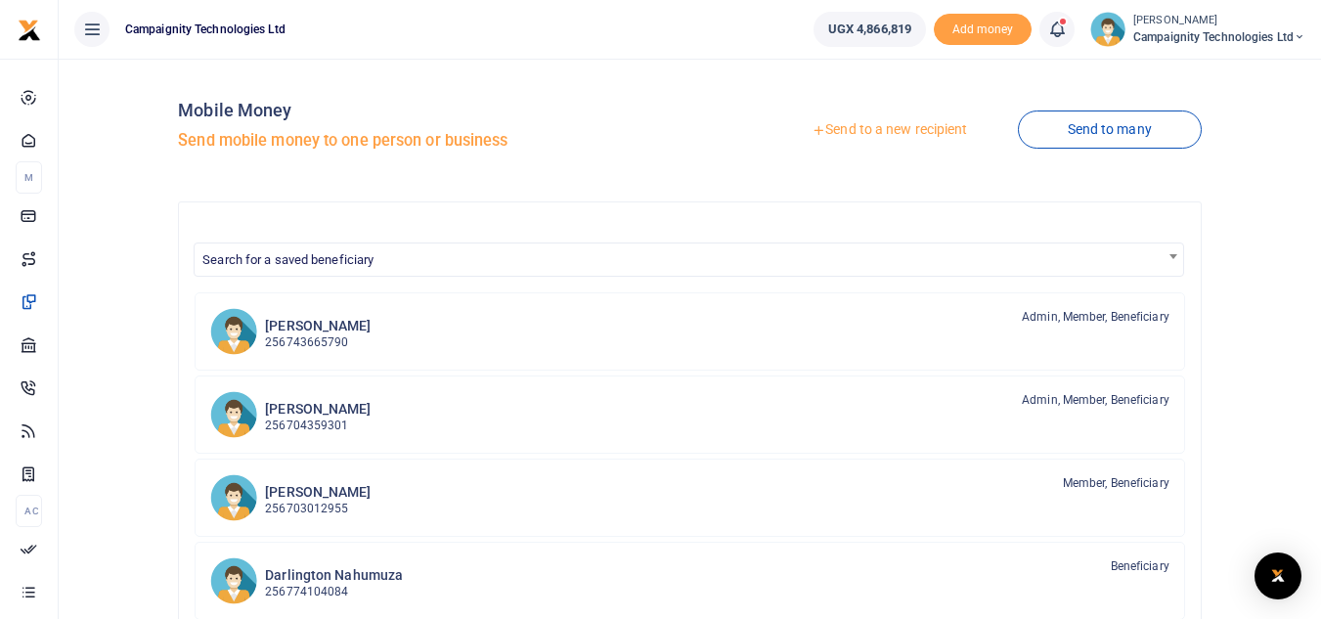
click at [905, 133] on link "Send to a new recipient" at bounding box center [889, 129] width 255 height 35
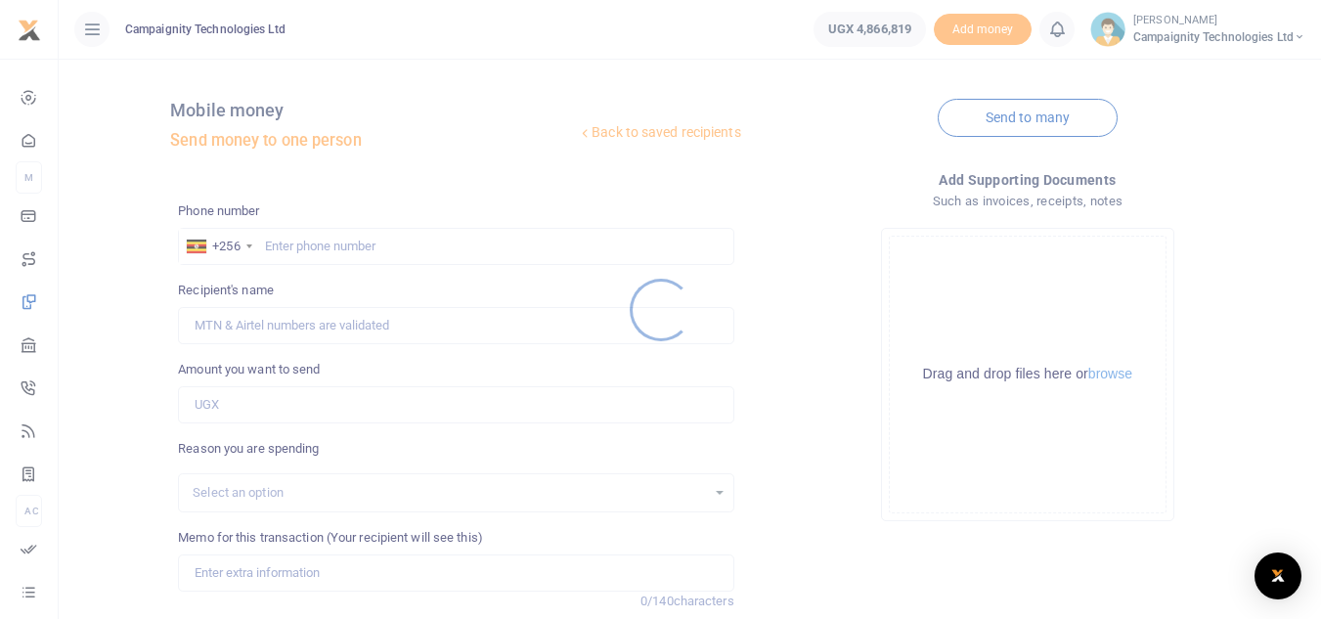
click at [399, 250] on div at bounding box center [660, 309] width 1321 height 619
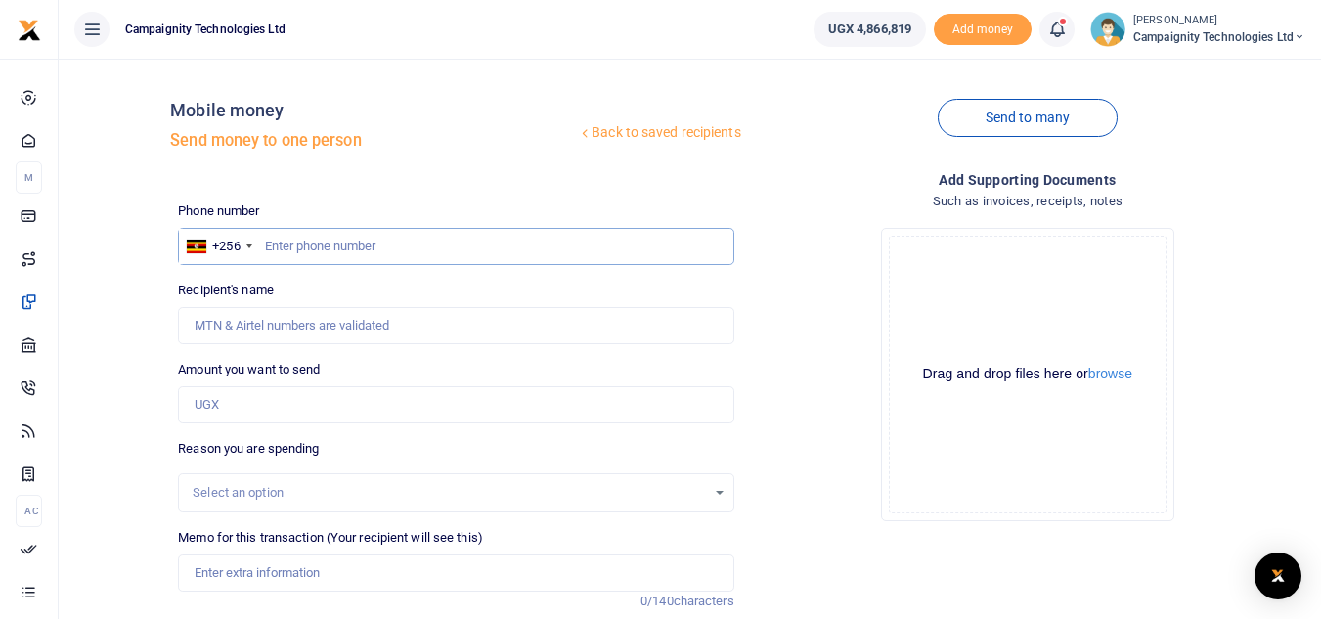
click at [364, 244] on input "text" at bounding box center [455, 246] width 555 height 37
paste input "768245610"
type input "768245610"
click at [253, 405] on input "Amount you want to send" at bounding box center [455, 404] width 555 height 37
type input "600,000"
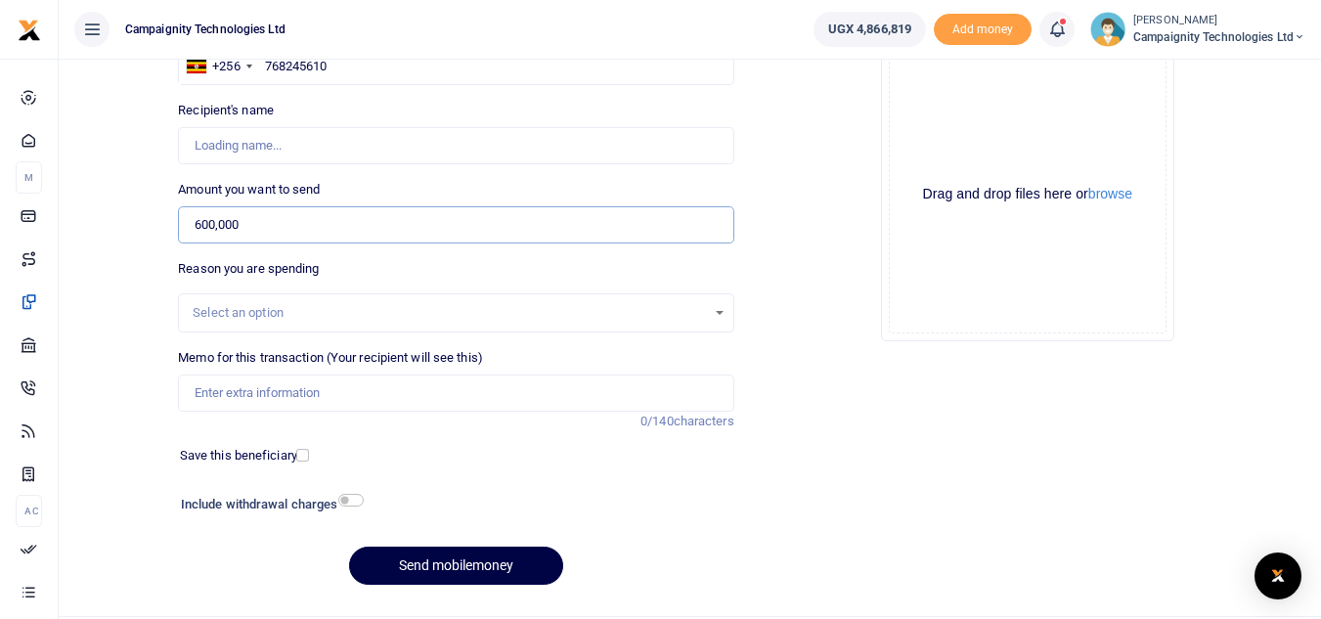
scroll to position [228, 0]
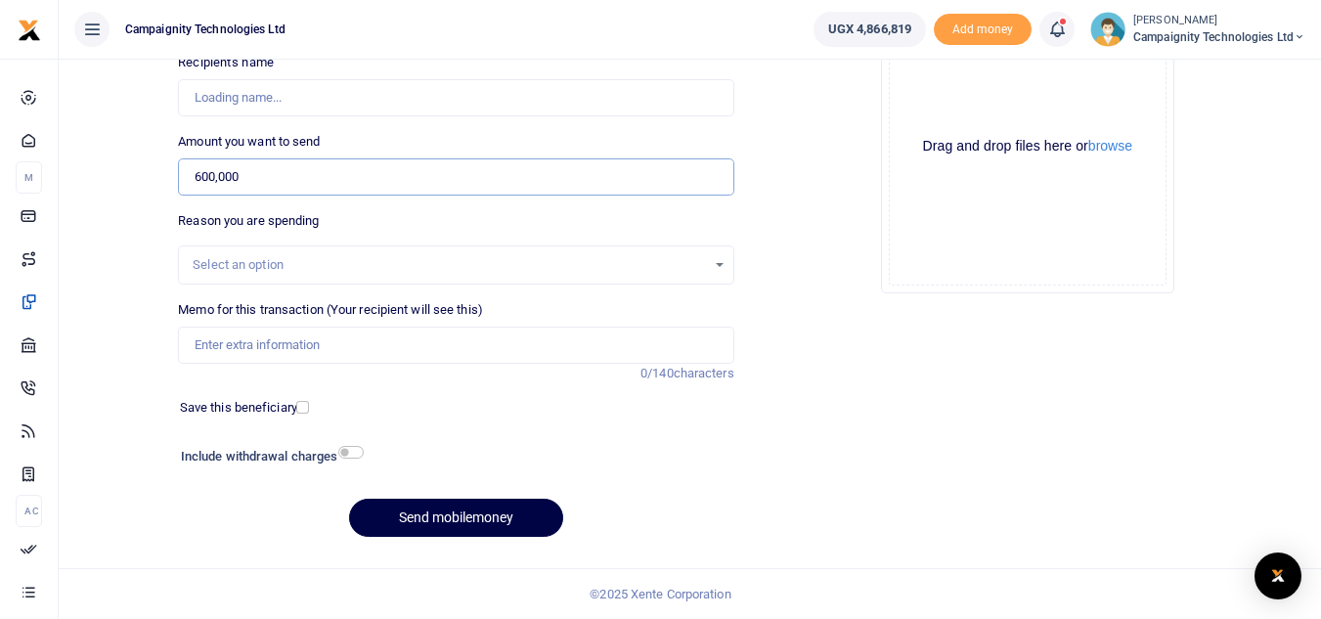
type input "Edrine Tasiwuka"
type input "600,000"
click at [447, 348] on input "Memo for this transaction (Your recipient will see this)" at bounding box center [455, 345] width 555 height 37
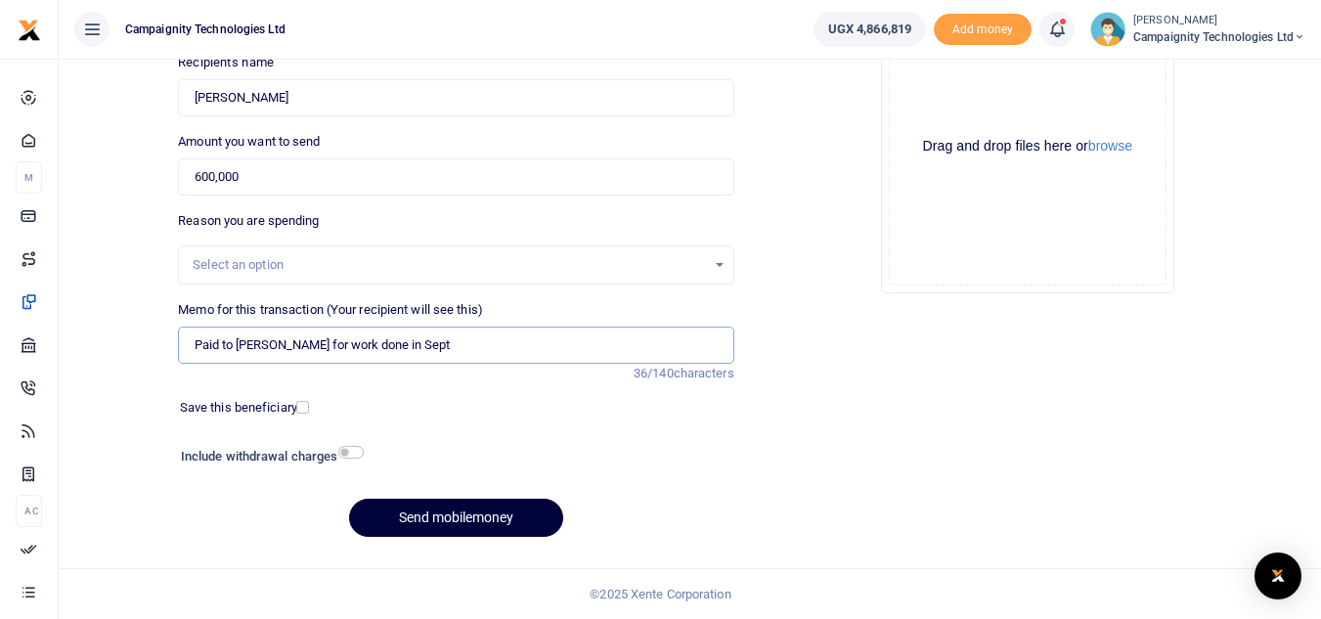
type input "Paid to Edrine for work done in Sept"
click at [458, 523] on button "Send mobilemoney" at bounding box center [456, 518] width 214 height 38
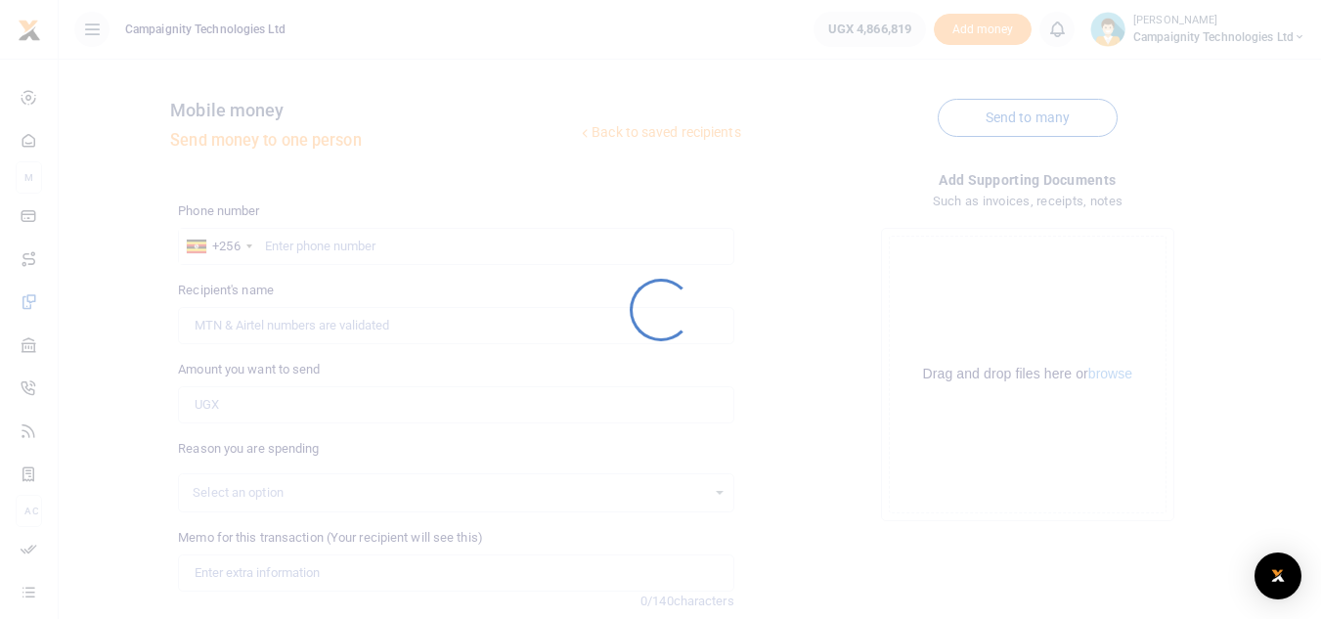
scroll to position [228, 0]
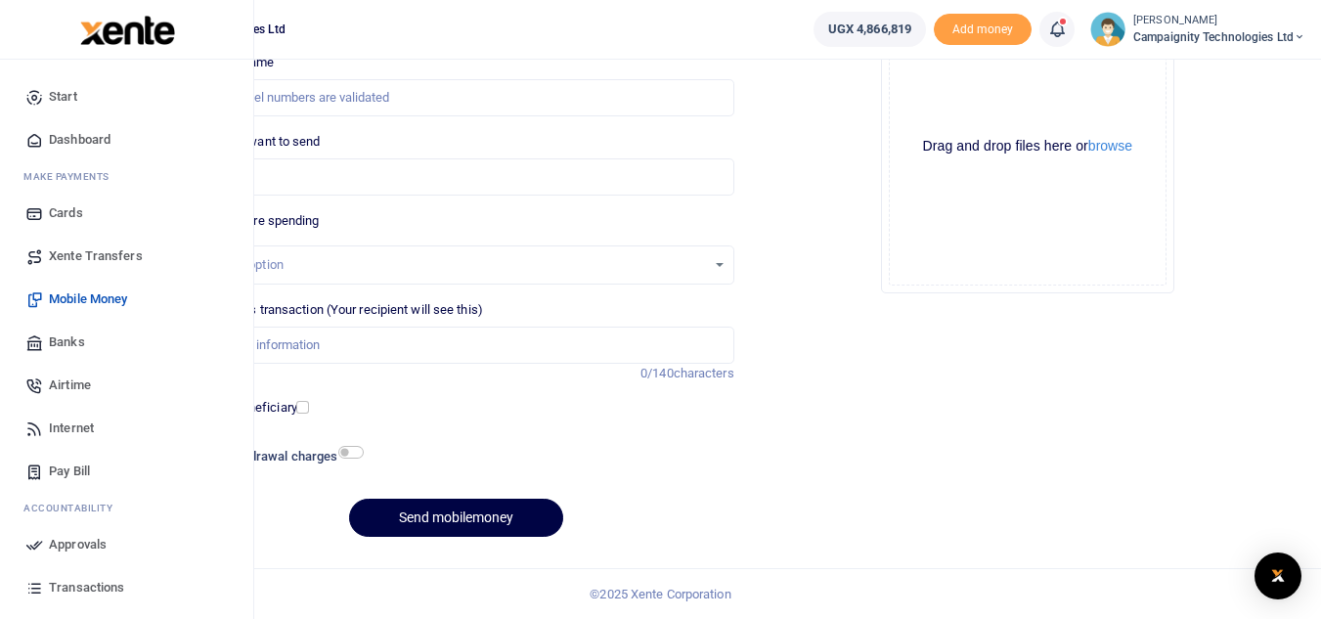
click at [67, 590] on span "Transactions" at bounding box center [86, 588] width 75 height 20
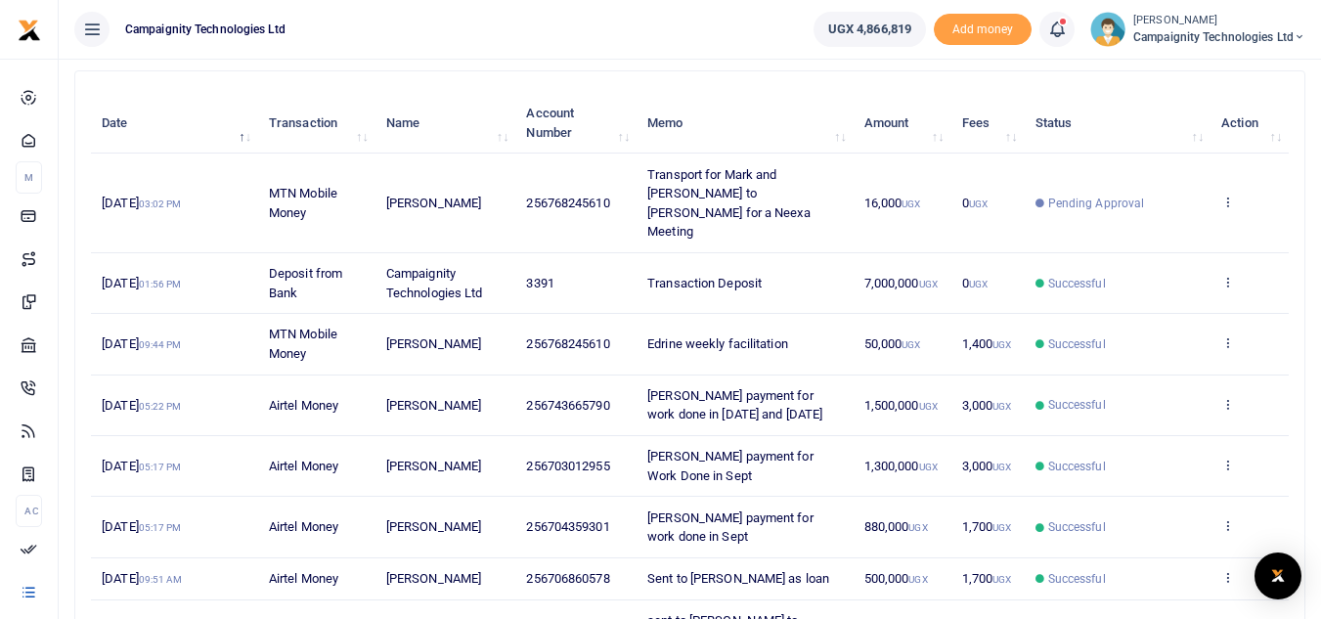
scroll to position [394, 0]
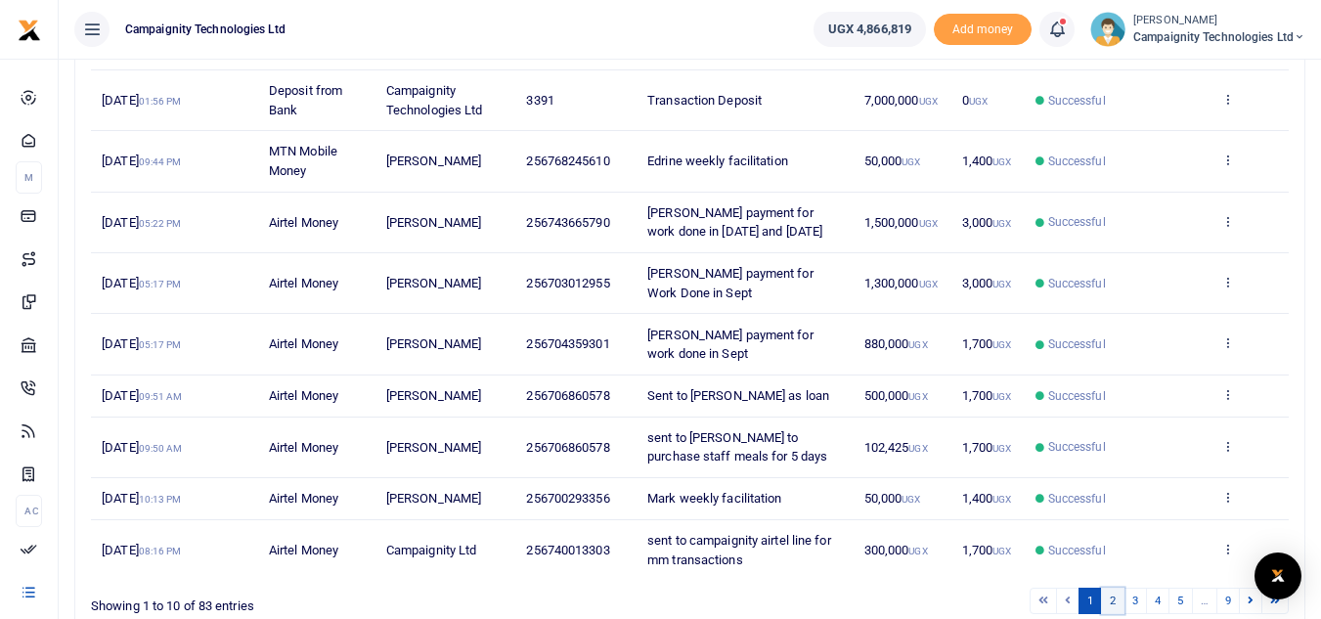
click at [1112, 588] on link "2" at bounding box center [1112, 601] width 23 height 26
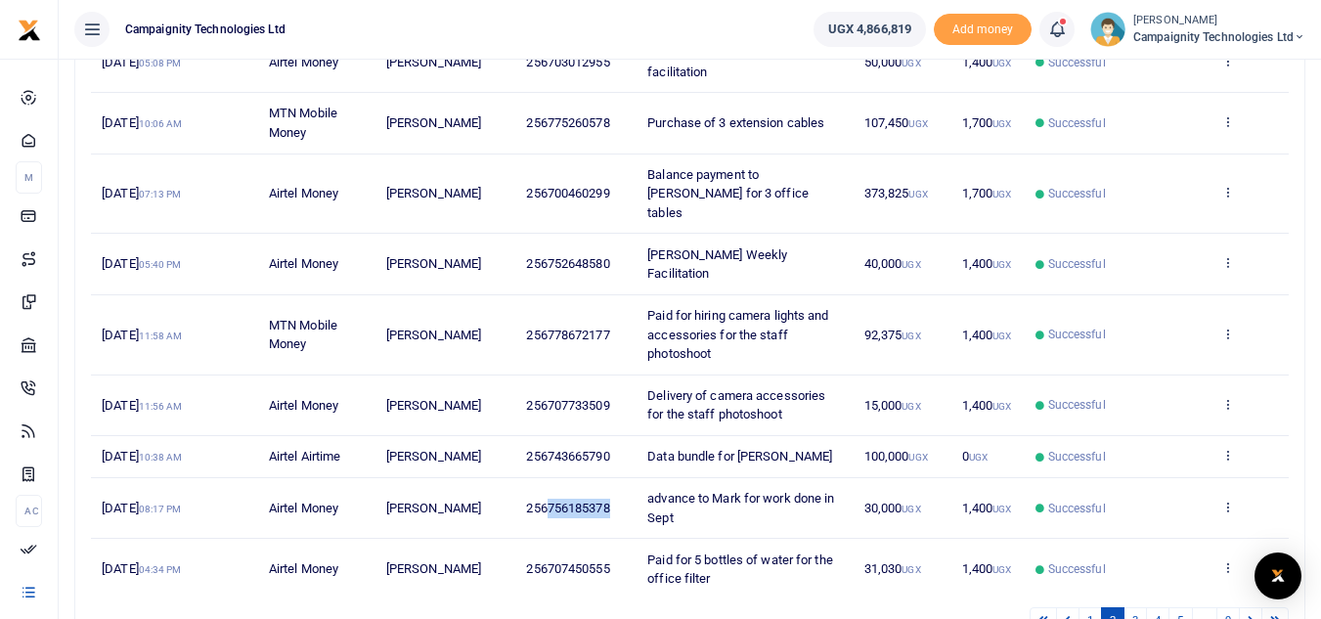
drag, startPoint x: 545, startPoint y: 450, endPoint x: 614, endPoint y: 459, distance: 70.0
click at [614, 478] on td "256756185378" at bounding box center [575, 508] width 121 height 61
copy span "756185378"
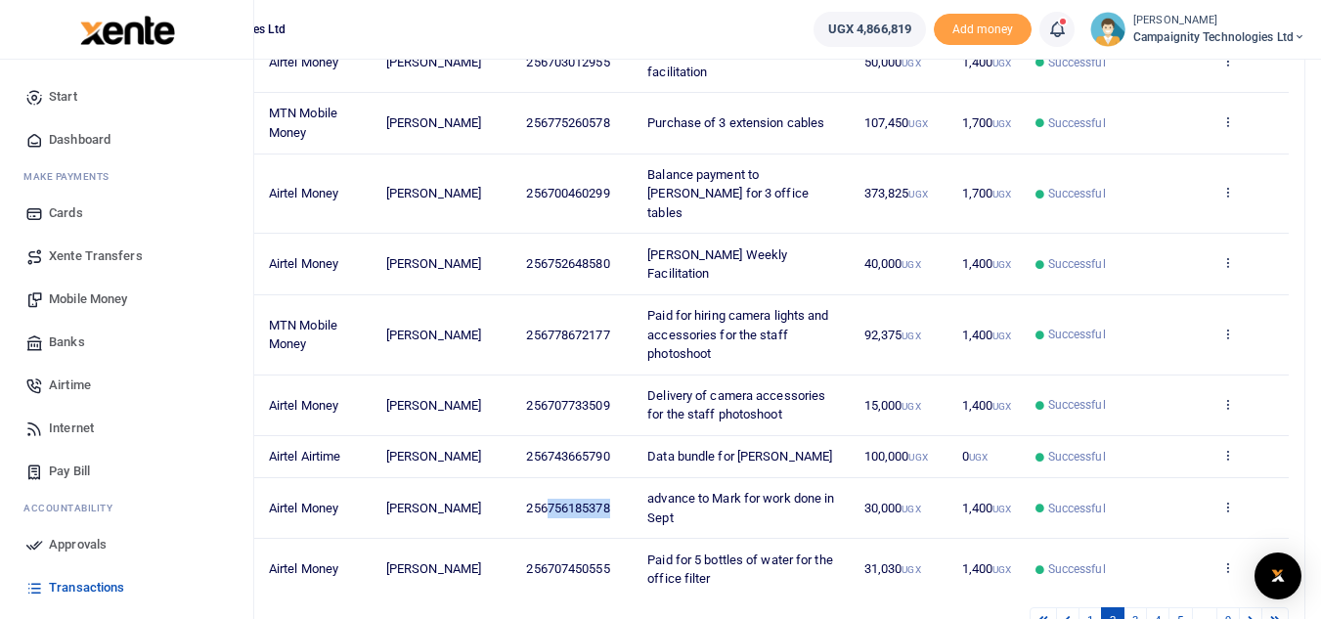
click at [77, 308] on span "Mobile Money" at bounding box center [88, 299] width 78 height 20
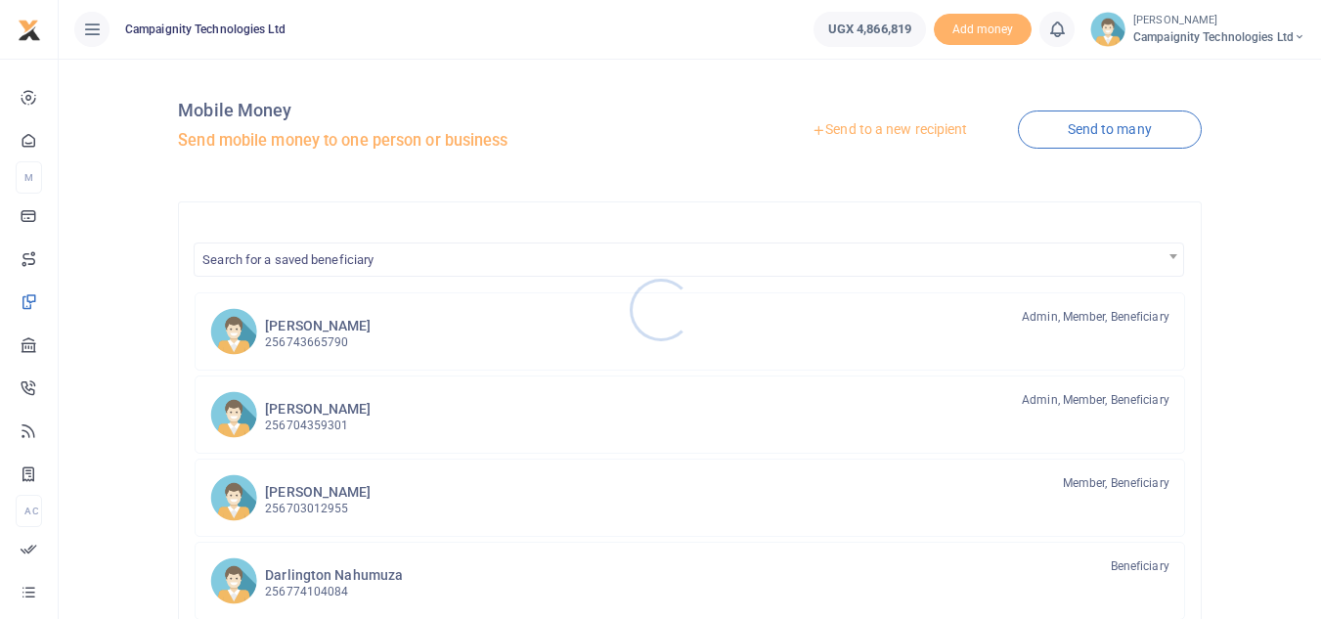
click at [875, 131] on div at bounding box center [660, 309] width 1321 height 619
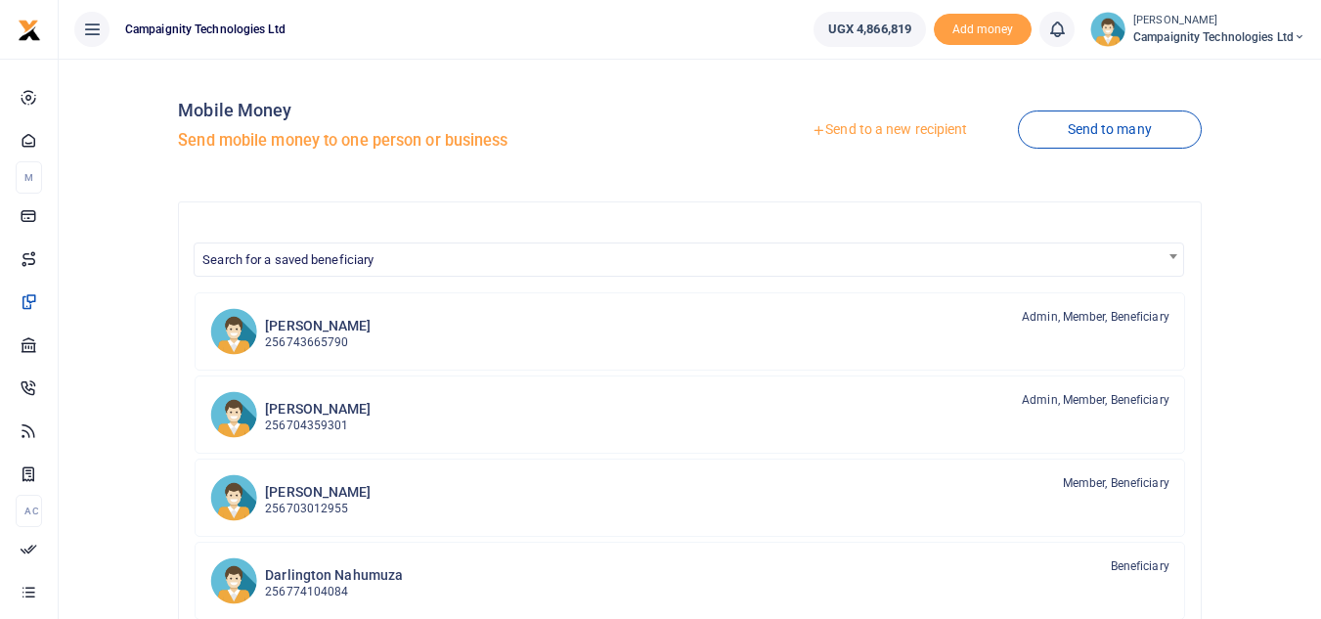
click at [875, 131] on link "Send to a new recipient" at bounding box center [889, 129] width 255 height 35
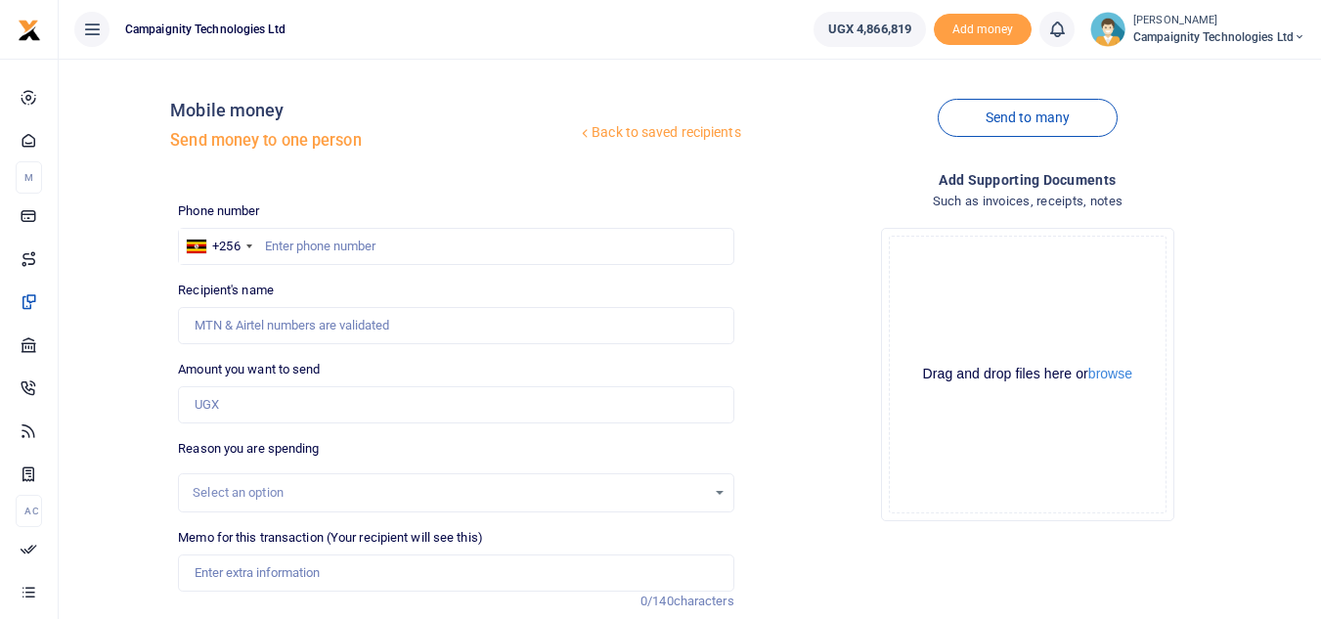
click at [338, 242] on div at bounding box center [660, 309] width 1321 height 619
click at [338, 242] on input "text" at bounding box center [455, 246] width 555 height 37
paste input "756185378"
type input "756185378"
click at [213, 413] on input "Amount you want to send" at bounding box center [455, 404] width 555 height 37
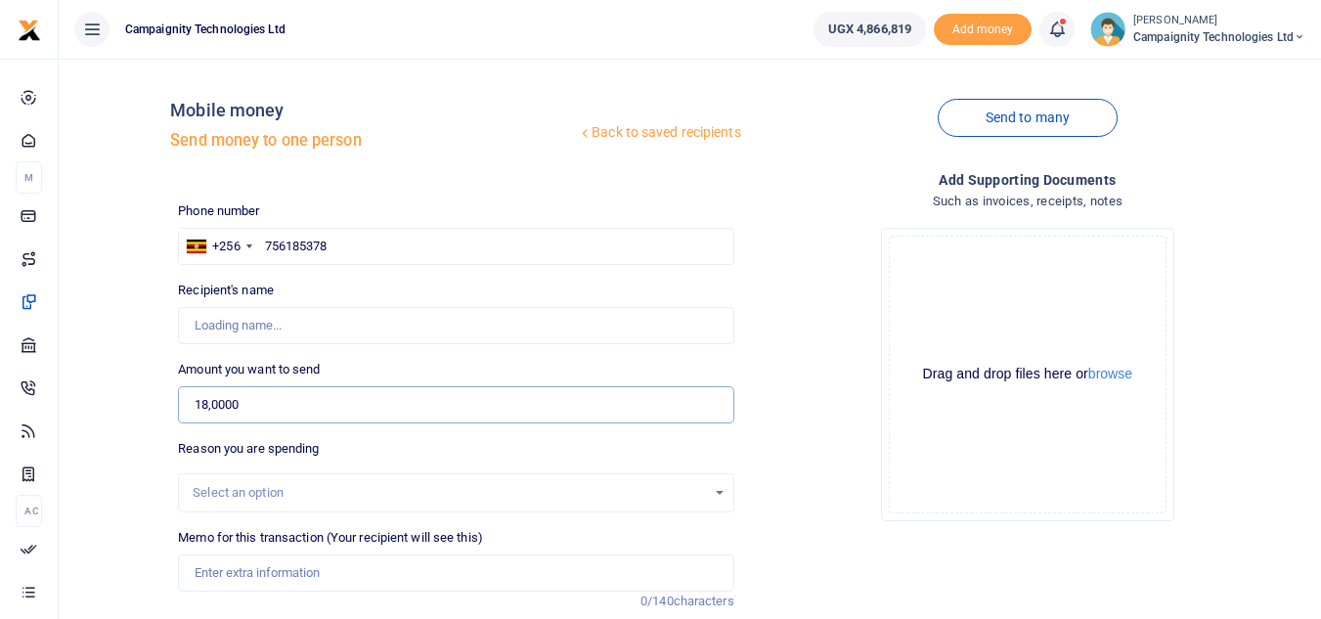
type input "180,000"
type input "[PERSON_NAME]"
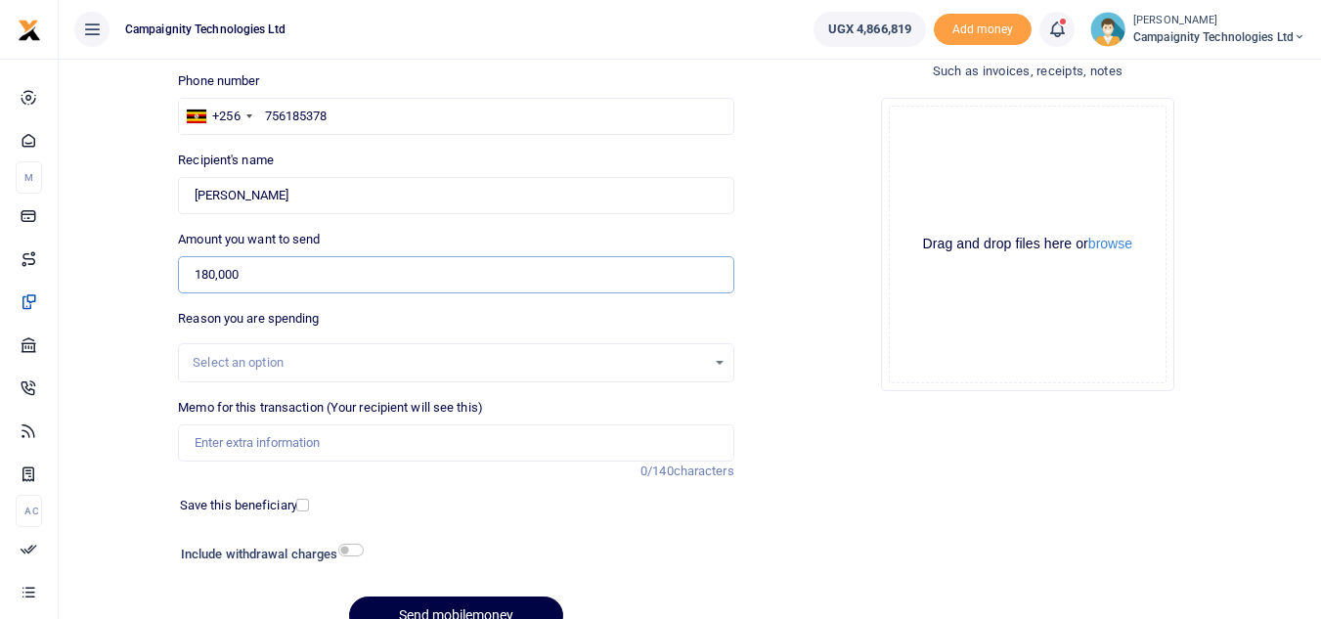
scroll to position [197, 0]
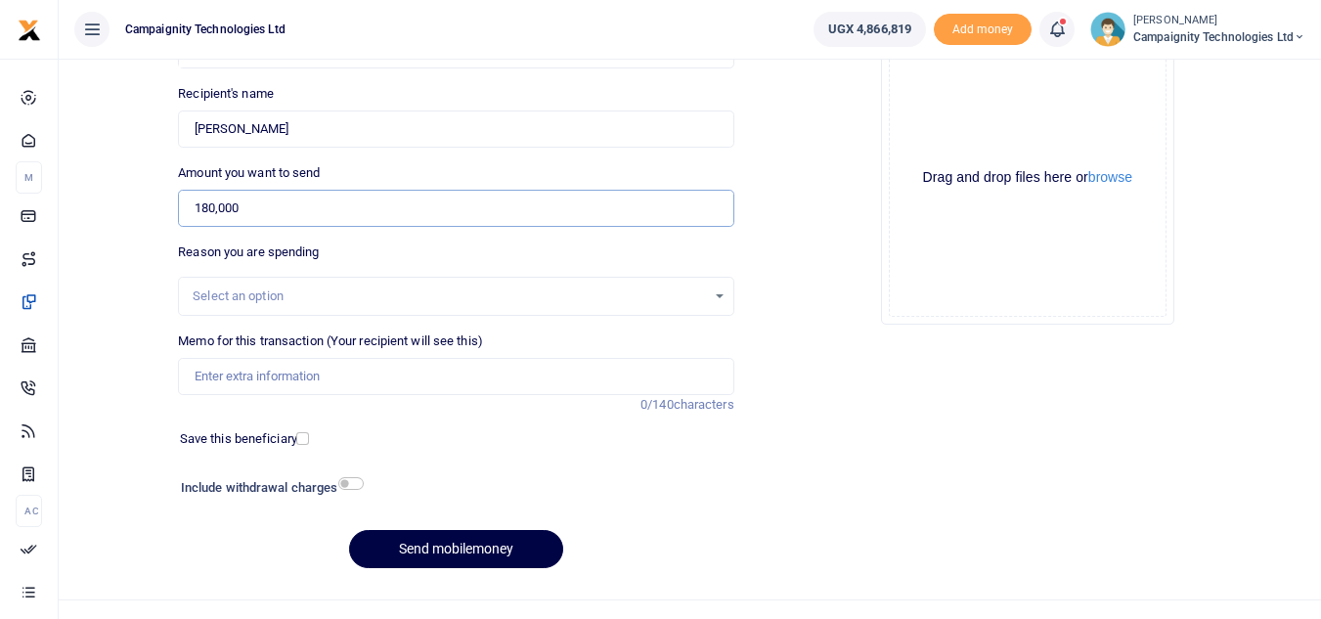
type input "180,000"
click at [412, 387] on input "Memo for this transaction (Your recipient will see this)" at bounding box center [455, 376] width 555 height 37
type input "b"
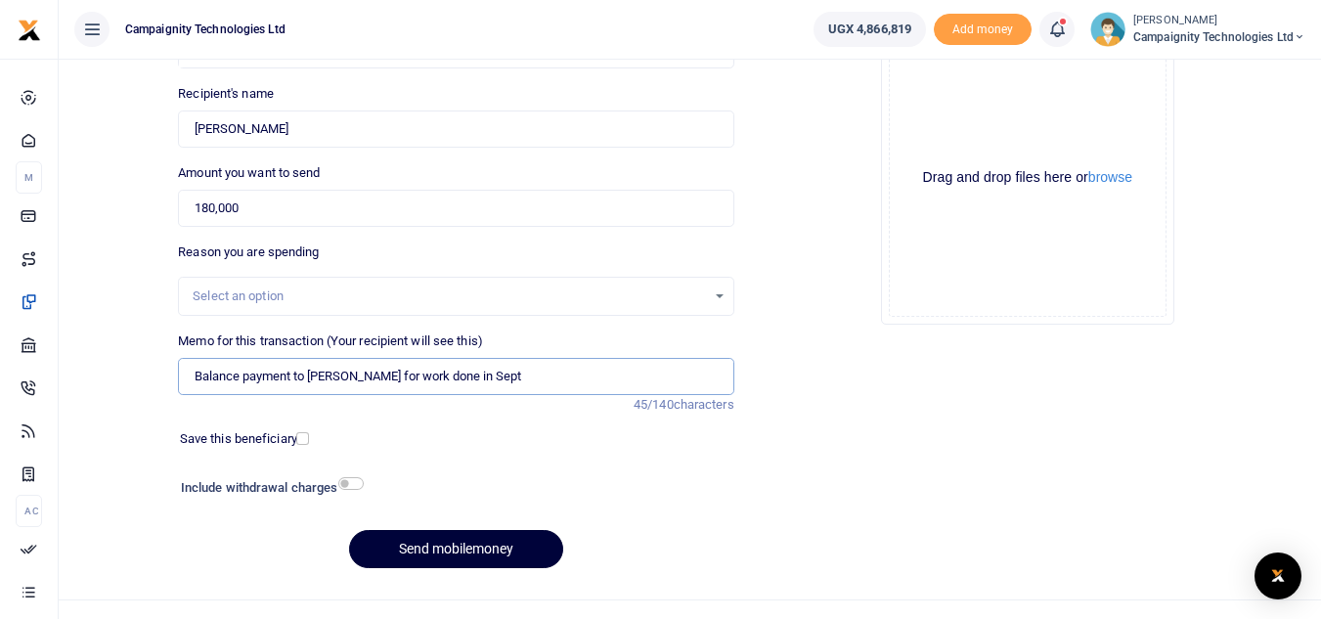
type input "Balance payment to Mark for work done in Sept"
click at [481, 540] on button "Send mobilemoney" at bounding box center [456, 549] width 214 height 38
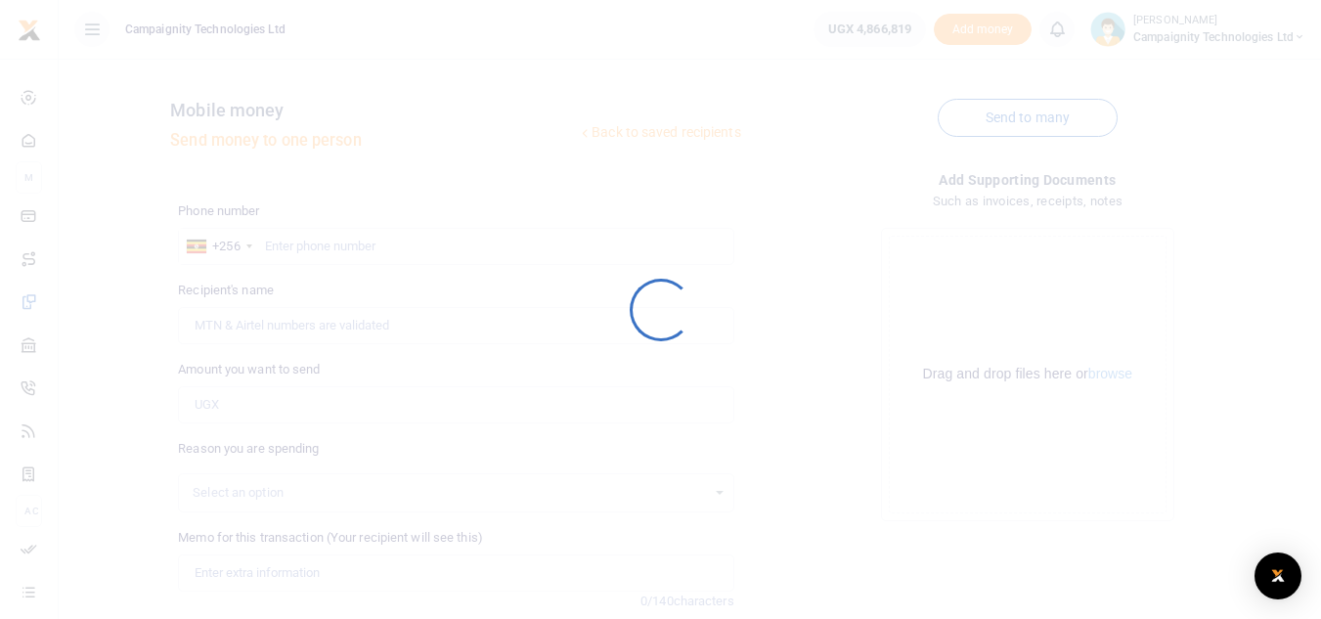
scroll to position [197, 0]
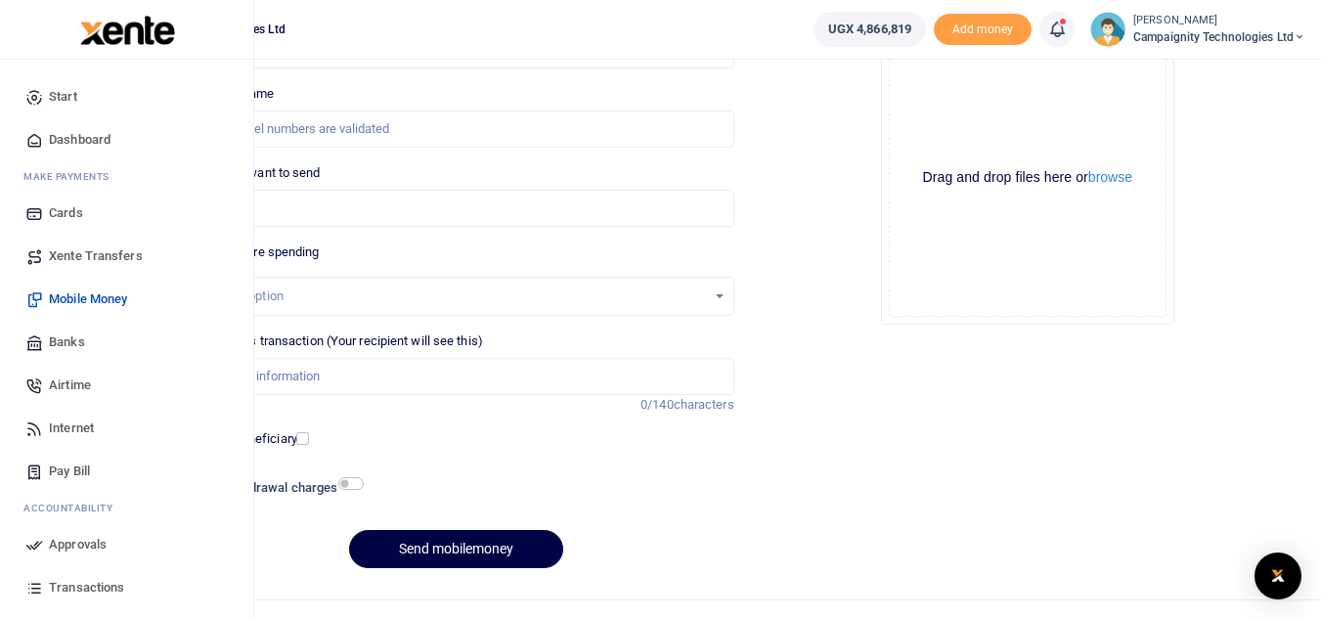
click at [94, 538] on span "Approvals" at bounding box center [78, 545] width 58 height 20
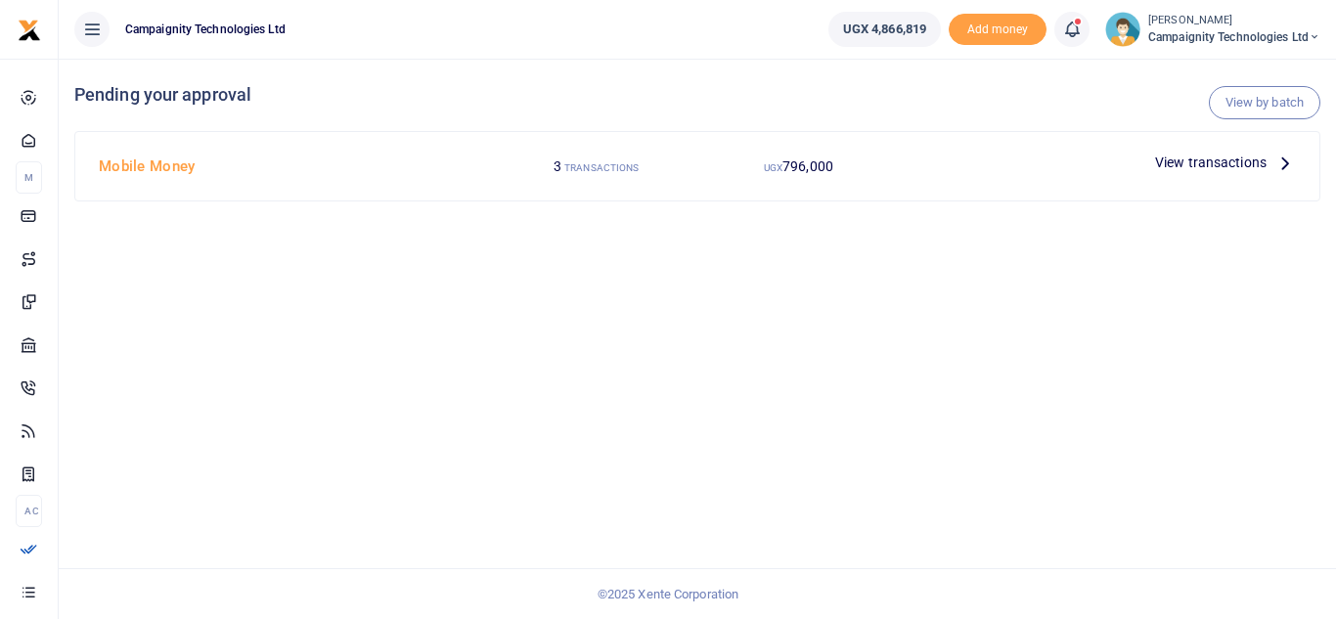
click at [1220, 164] on span "View transactions" at bounding box center [1210, 163] width 111 height 22
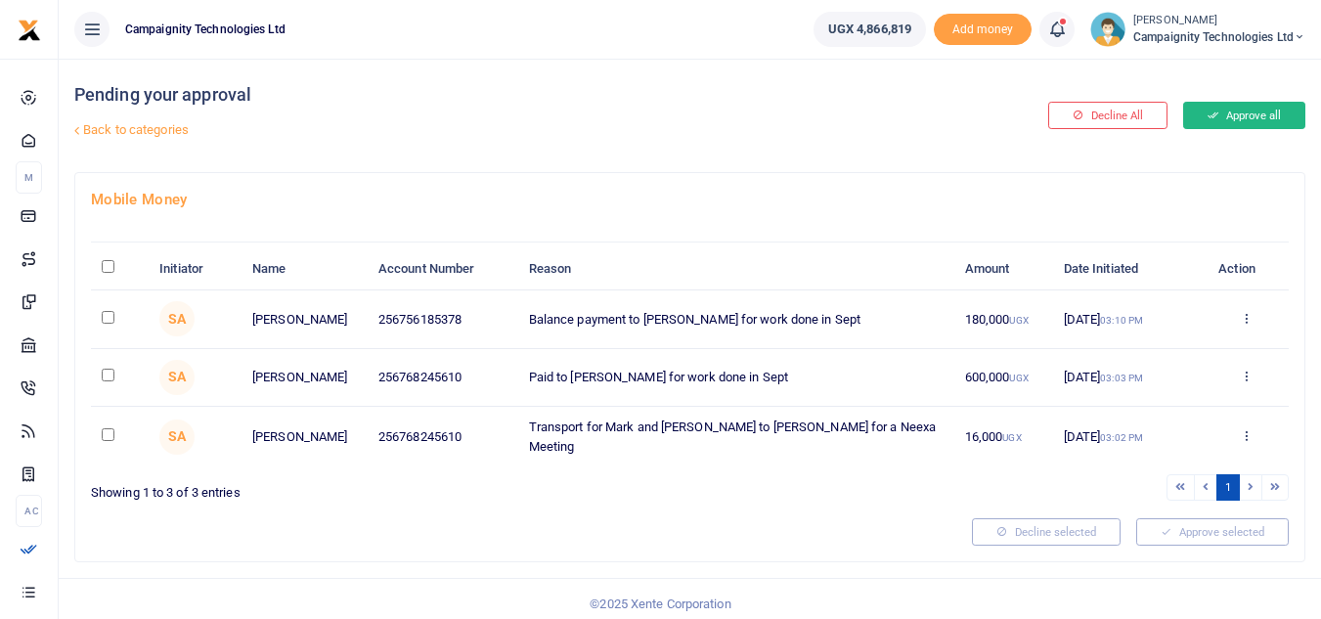
click at [1257, 111] on button "Approve all" at bounding box center [1244, 115] width 122 height 27
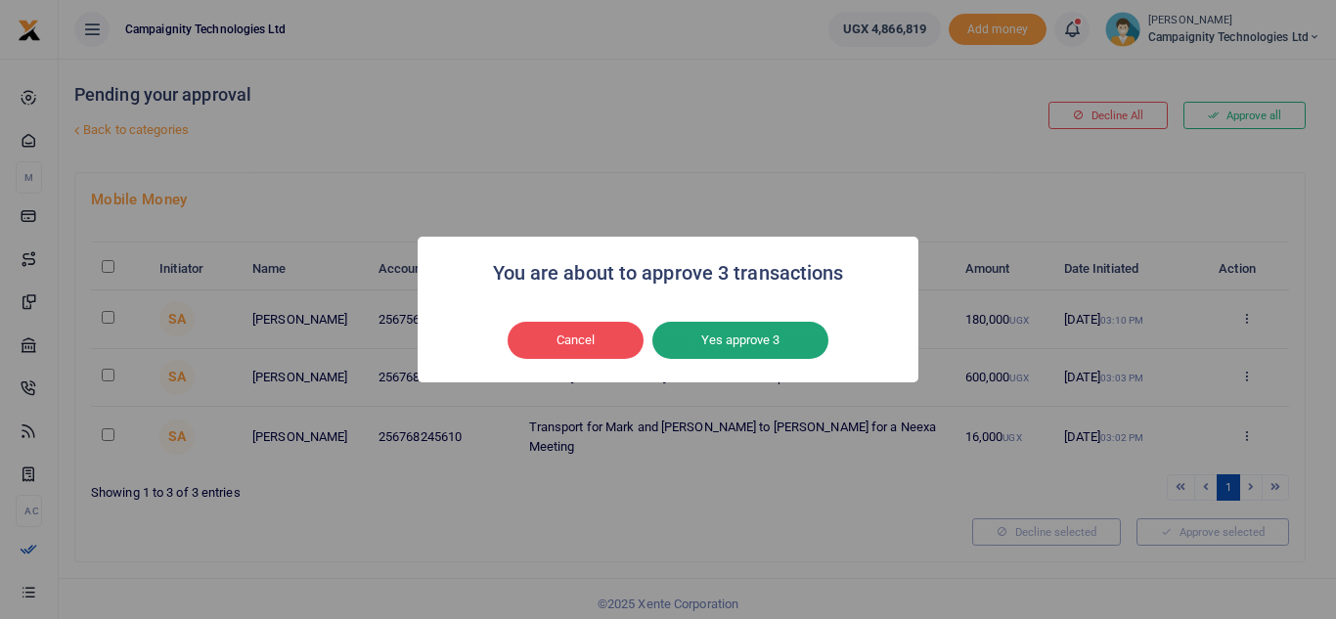
click at [741, 352] on button "Yes approve 3" at bounding box center [740, 340] width 176 height 37
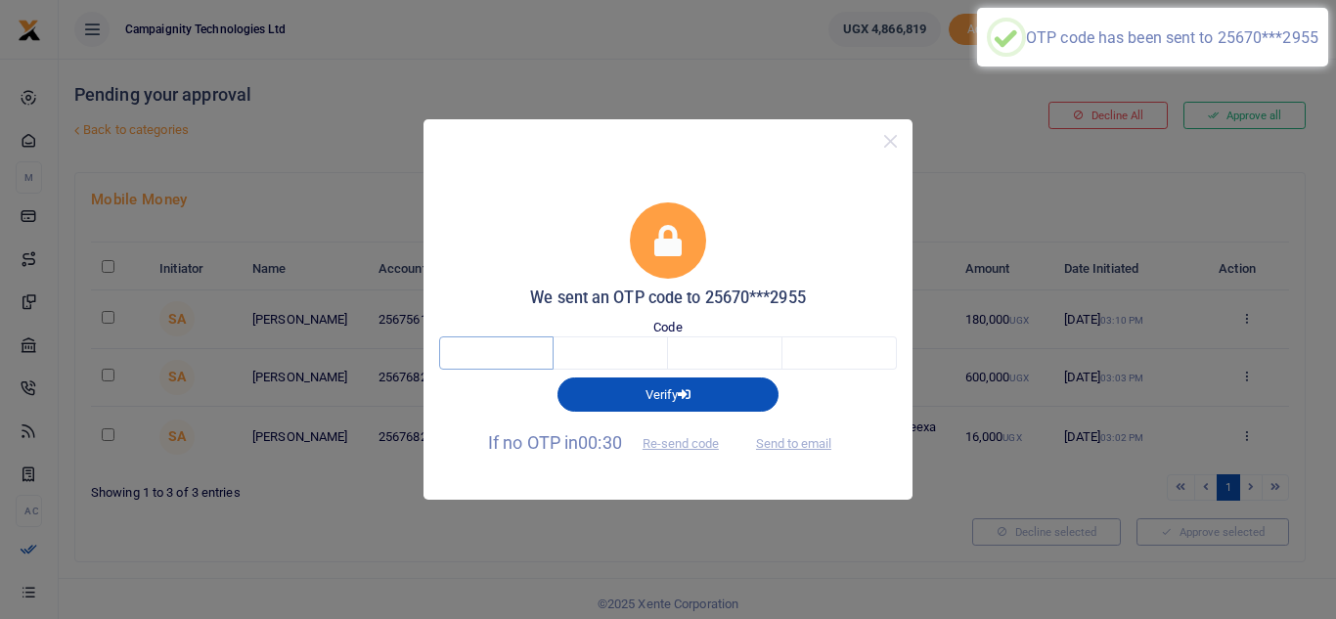
click at [510, 349] on input "text" at bounding box center [496, 352] width 114 height 33
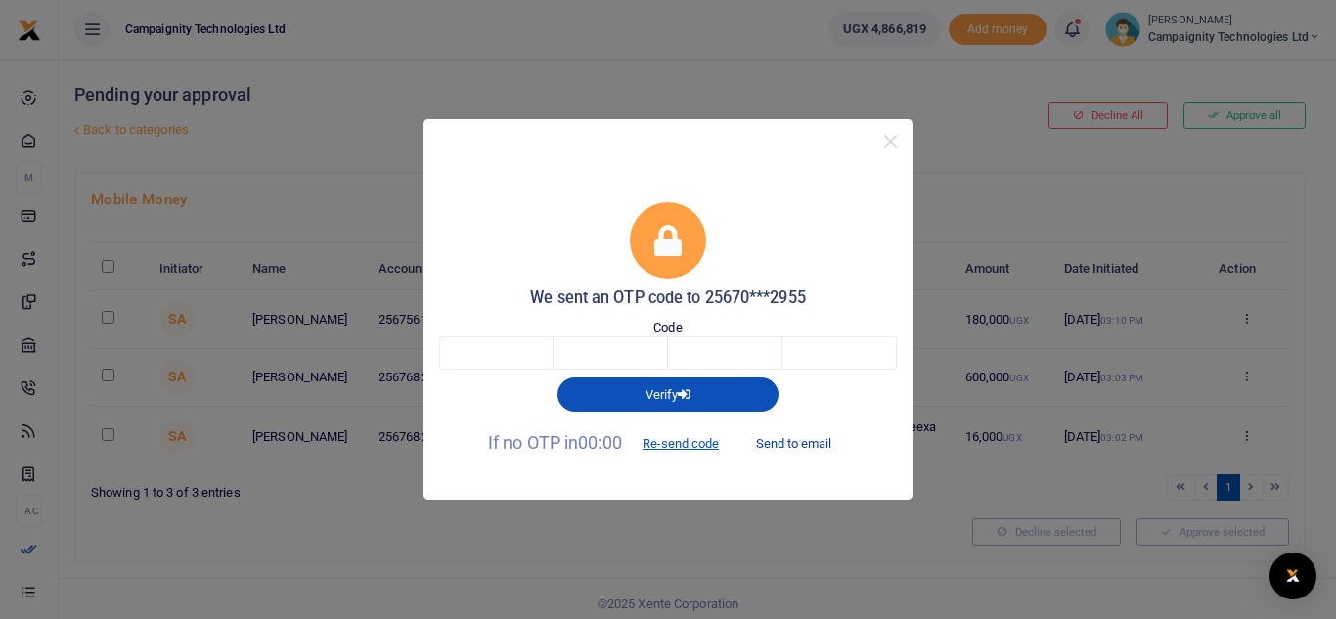
click at [777, 442] on button "Send to email" at bounding box center [793, 443] width 109 height 33
click at [536, 341] on input "text" at bounding box center [496, 352] width 114 height 33
paste input "4"
type input "4"
type input "1"
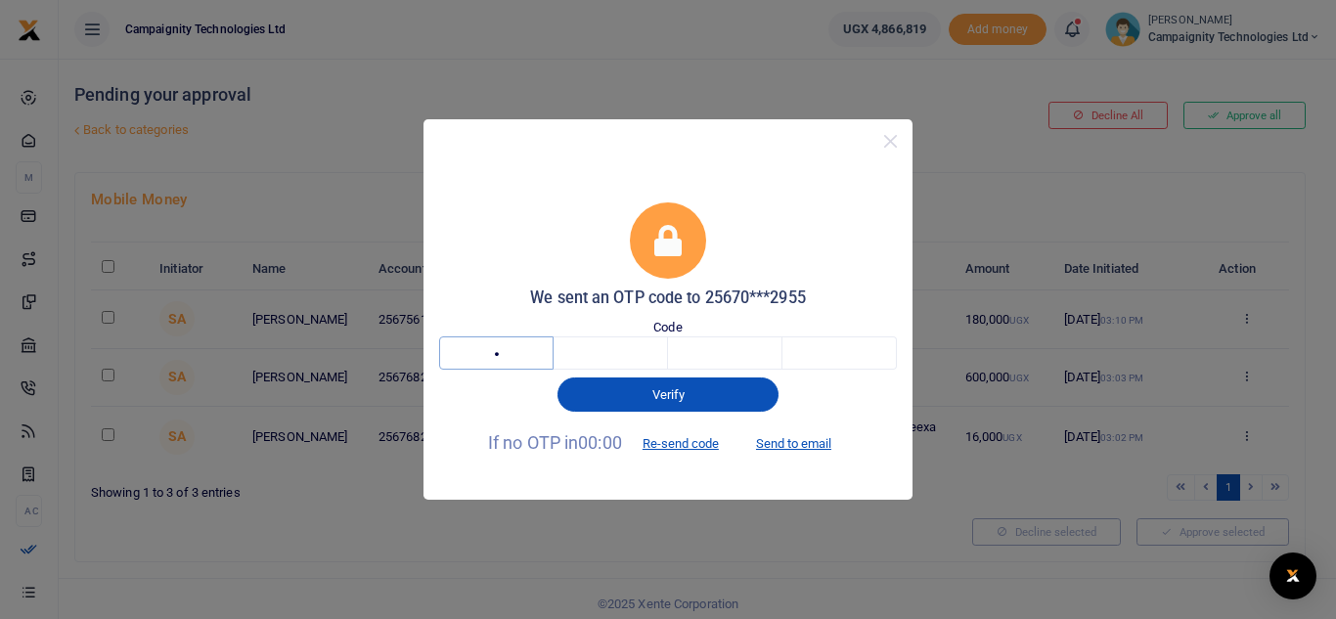
type input "6"
type input "3"
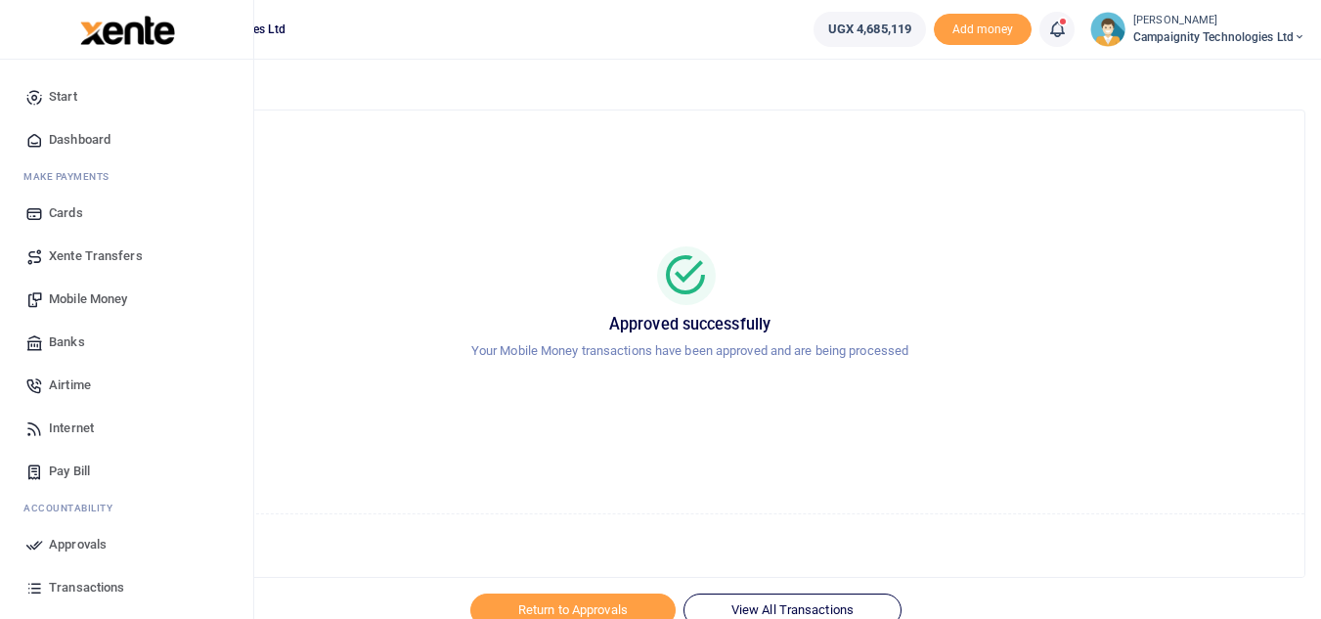
click at [77, 593] on span "Transactions" at bounding box center [86, 588] width 75 height 20
